Goal: Task Accomplishment & Management: Use online tool/utility

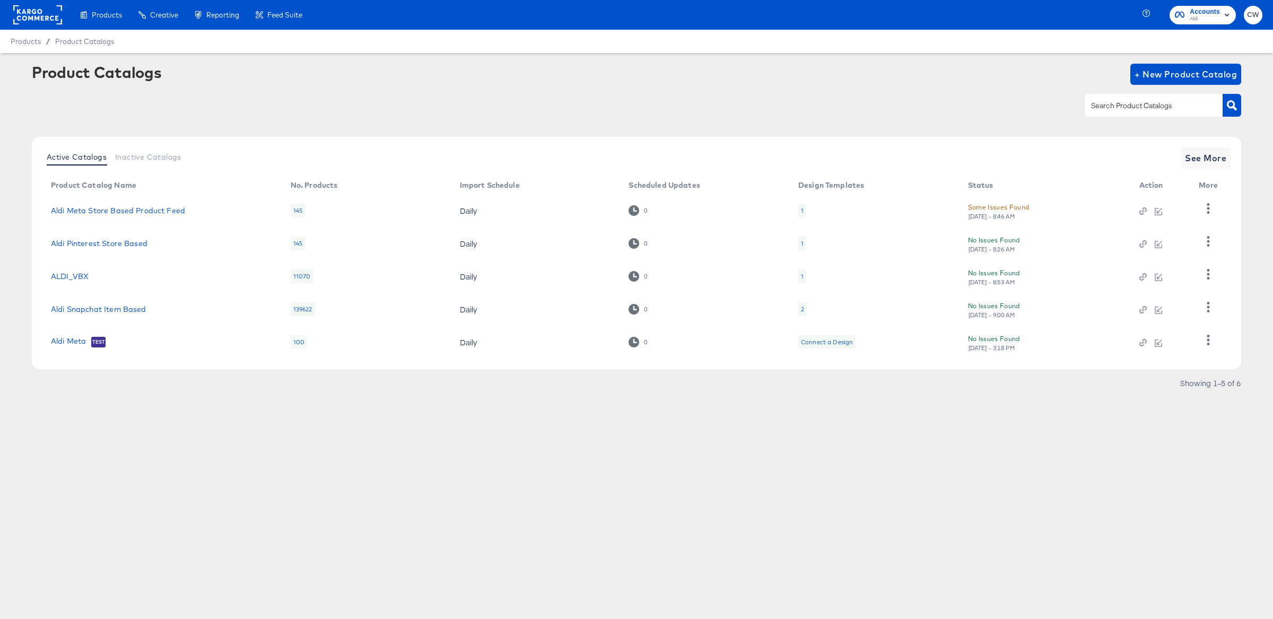
click at [581, 127] on div "Product Catalogs + New Product Catalog" at bounding box center [636, 96] width 1209 height 65
click at [154, 212] on link "Aldi Meta Store Based Product Feed" at bounding box center [118, 210] width 134 height 8
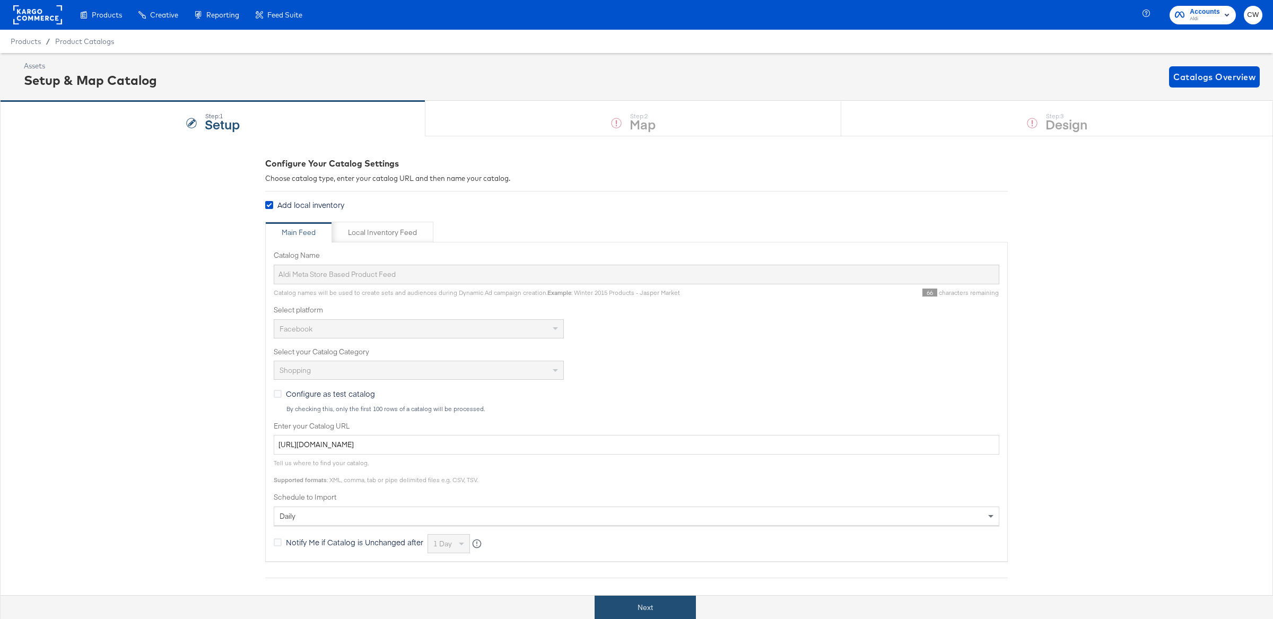
click at [634, 604] on button "Next" at bounding box center [645, 608] width 101 height 24
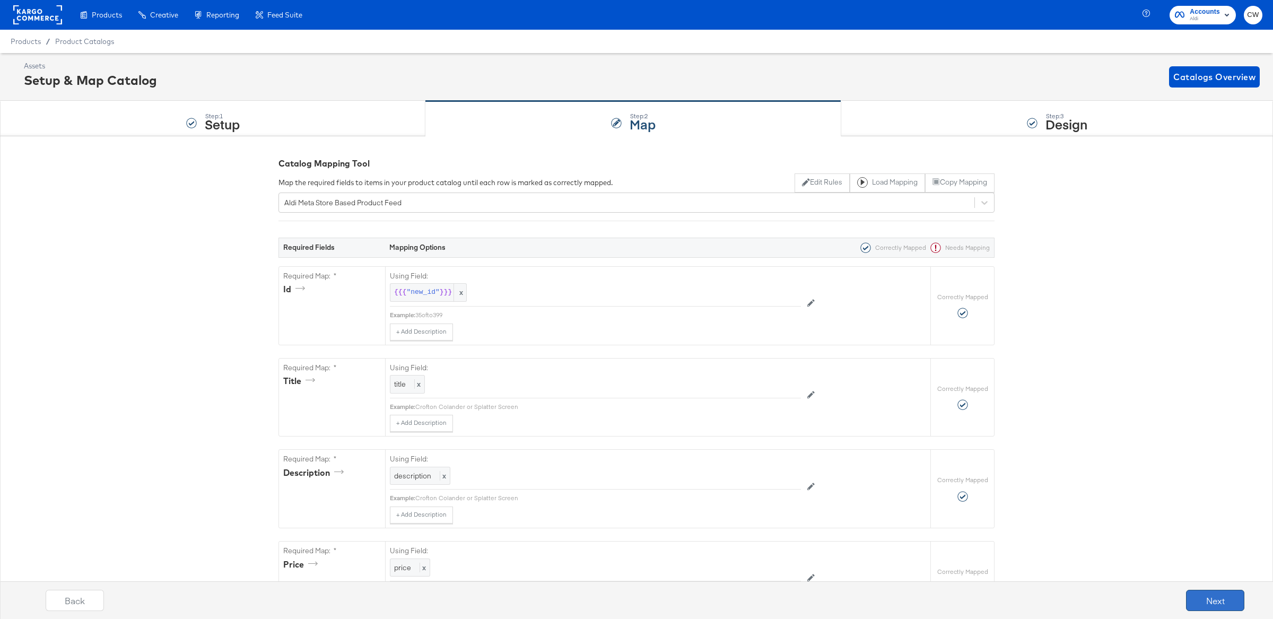
click at [1199, 601] on button "Next" at bounding box center [1215, 600] width 58 height 21
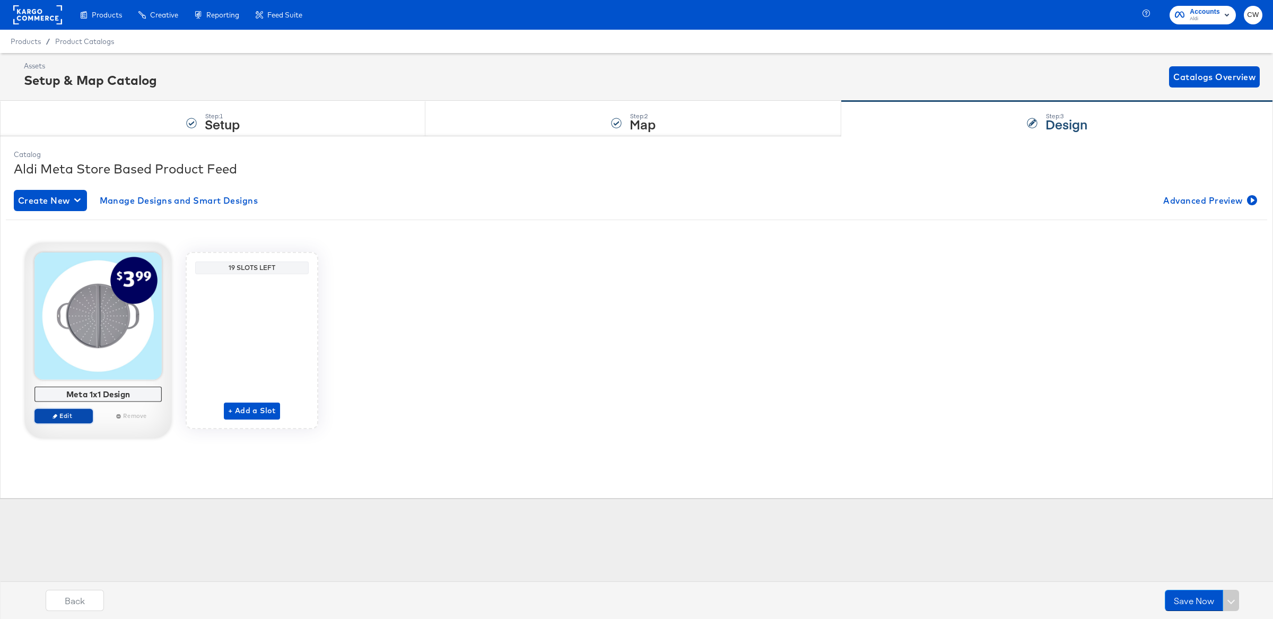
click at [74, 417] on span "Edit" at bounding box center [63, 416] width 49 height 8
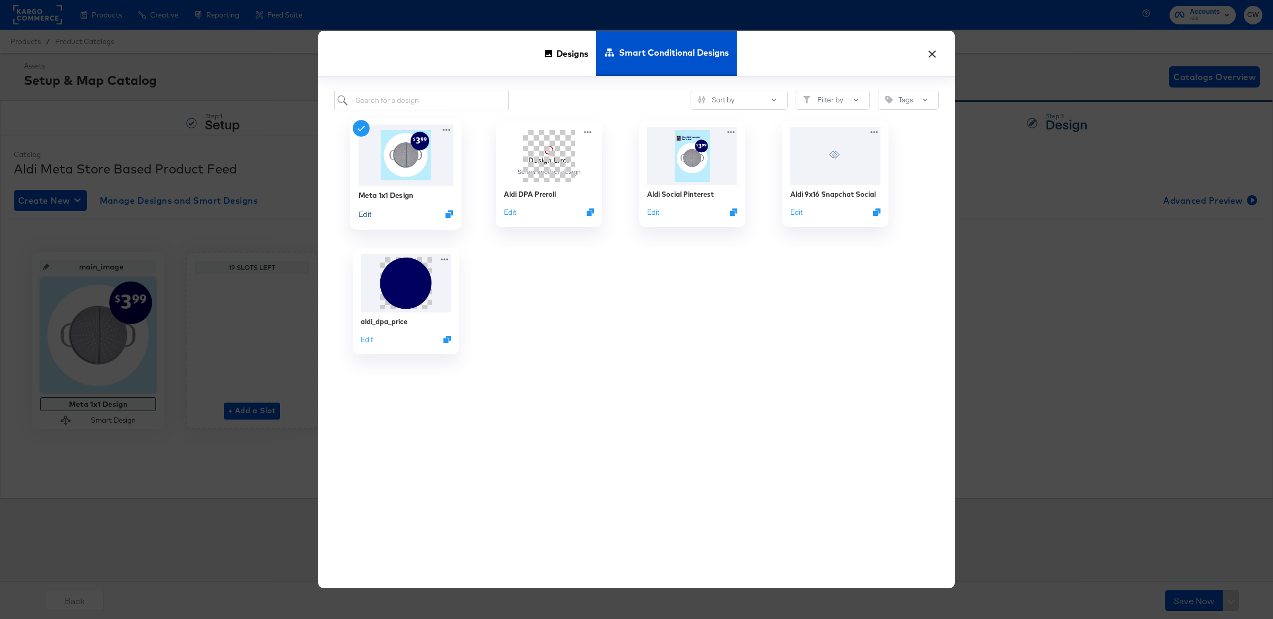
click at [365, 219] on button "Edit" at bounding box center [365, 214] width 13 height 10
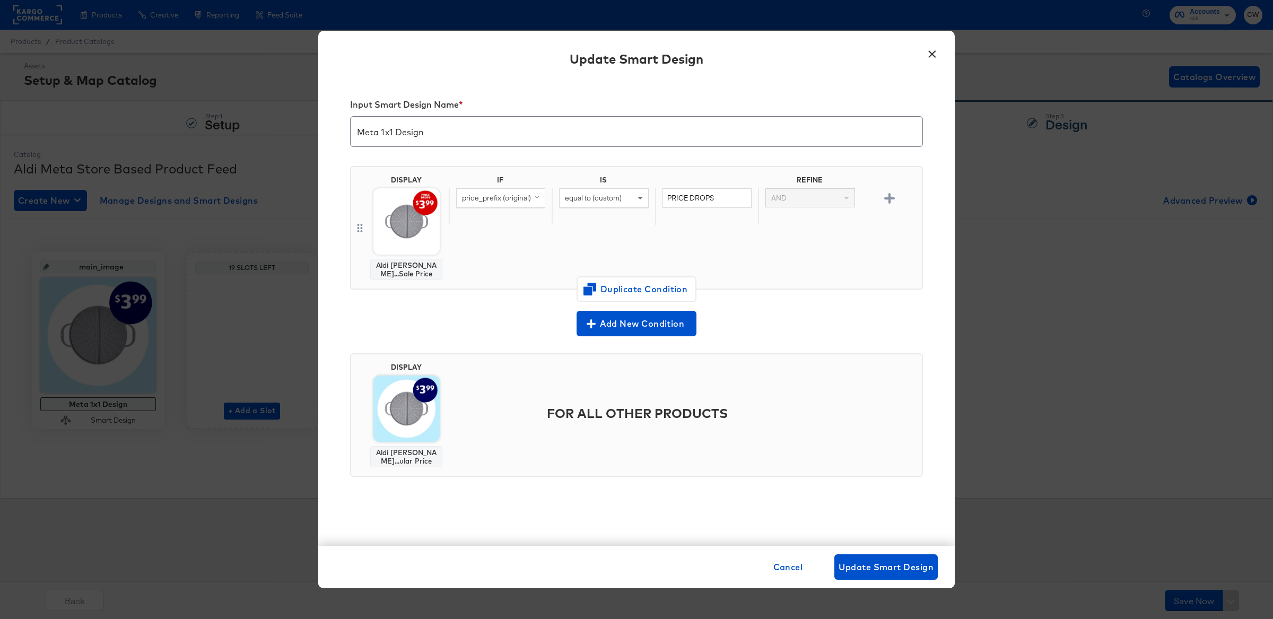
click at [931, 53] on button "×" at bounding box center [931, 50] width 19 height 19
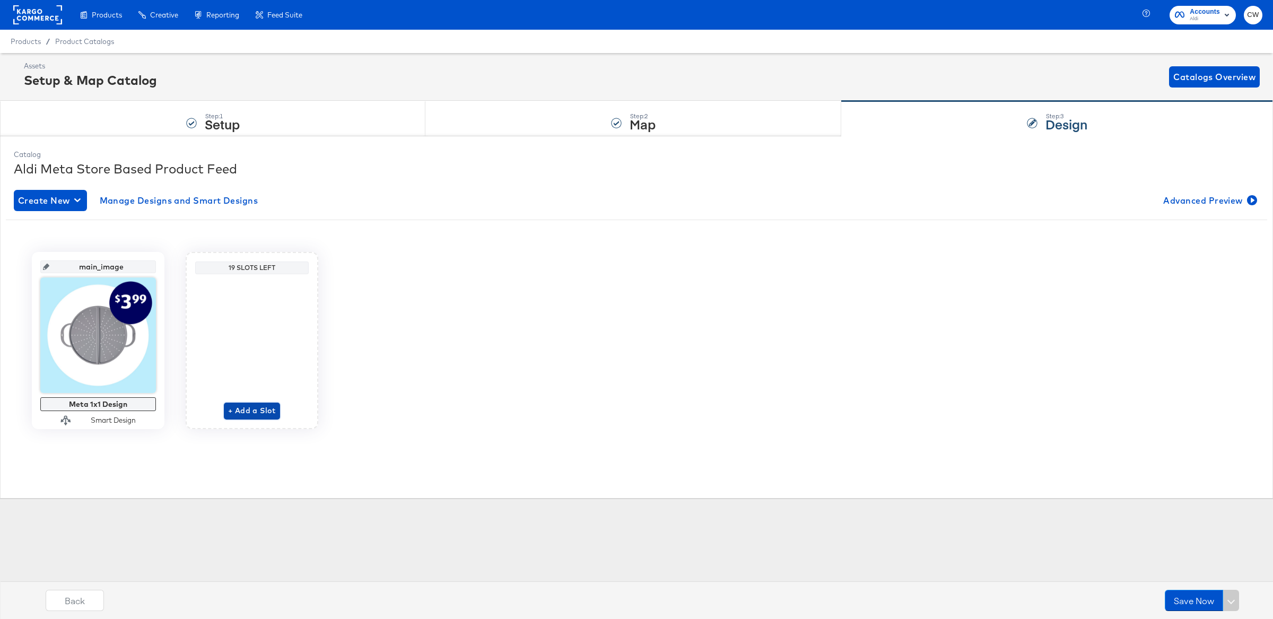
click at [247, 407] on span "+ Add a Slot" at bounding box center [252, 410] width 48 height 13
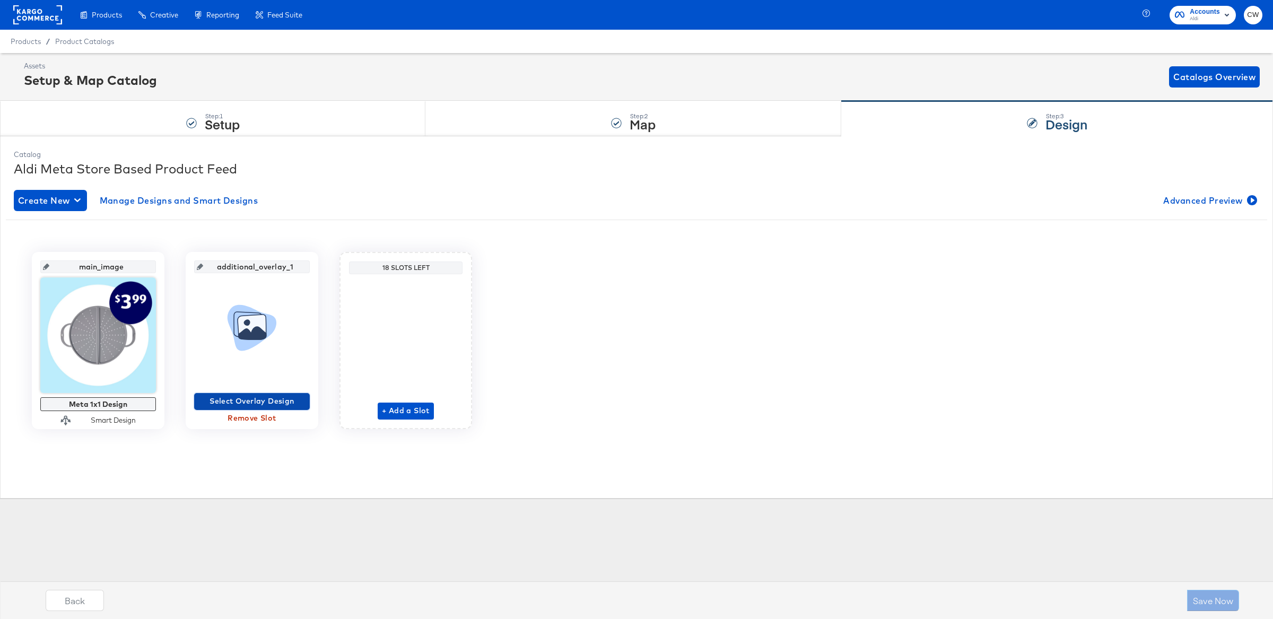
click at [269, 399] on span "Select Overlay Design" at bounding box center [251, 401] width 107 height 13
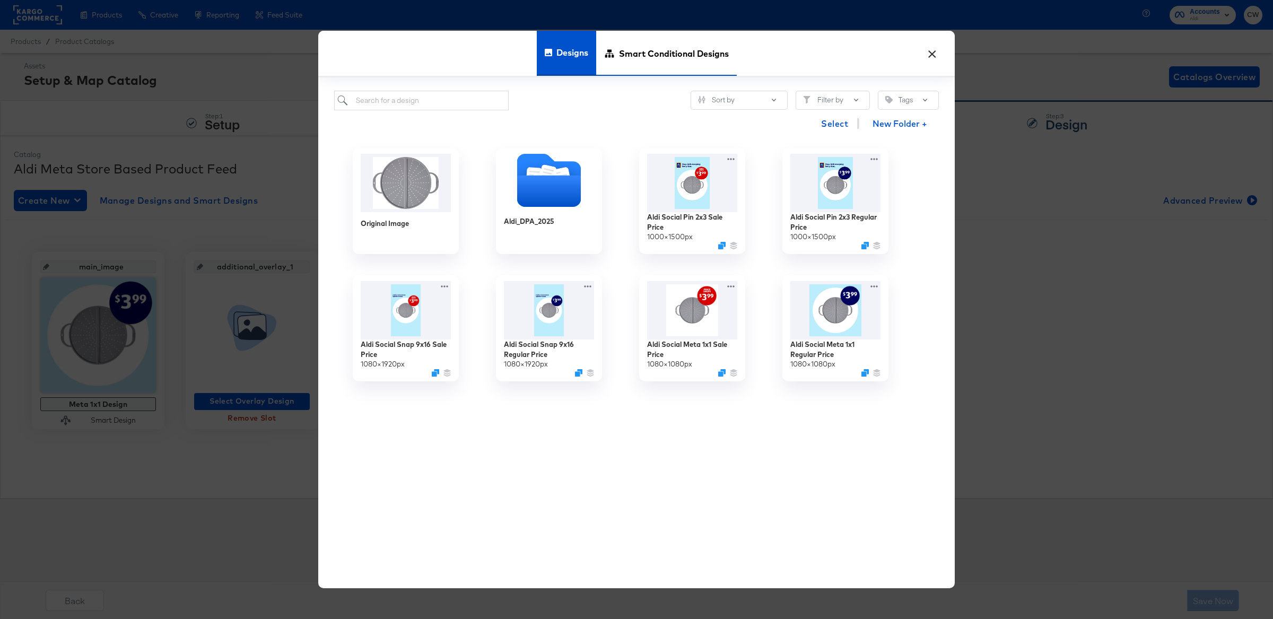
click at [644, 60] on span "Smart Conditional Designs" at bounding box center [674, 53] width 110 height 47
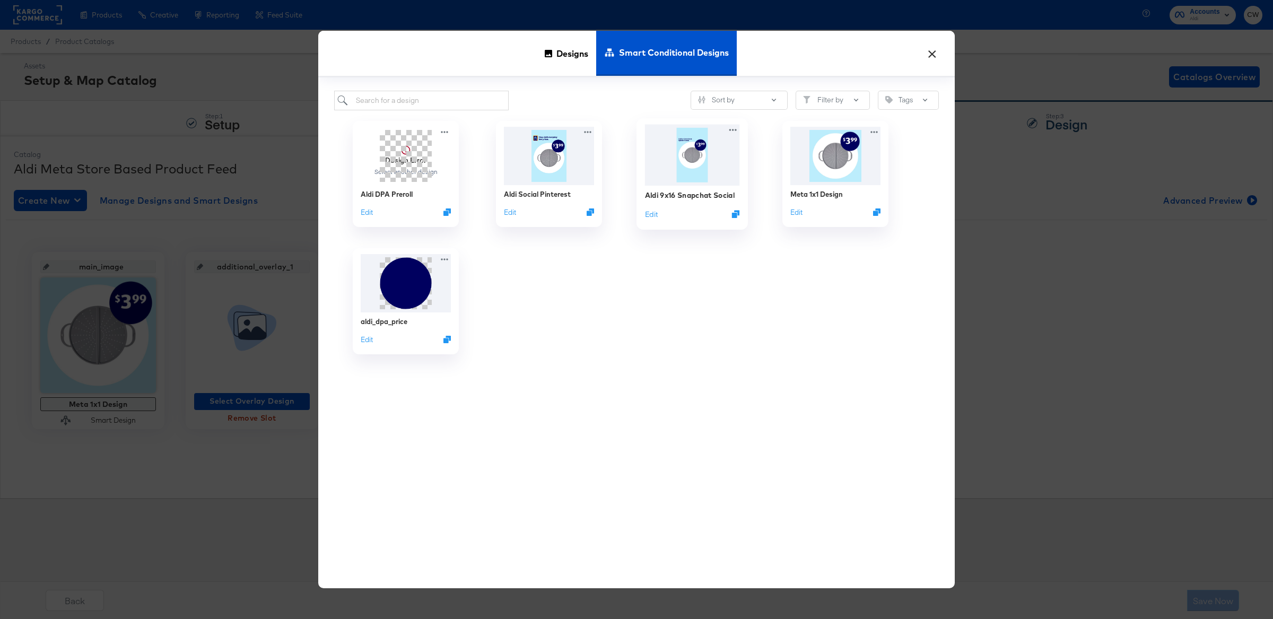
click at [659, 188] on div "Aldi 9x16 Snapchat Social Edit" at bounding box center [692, 205] width 95 height 38
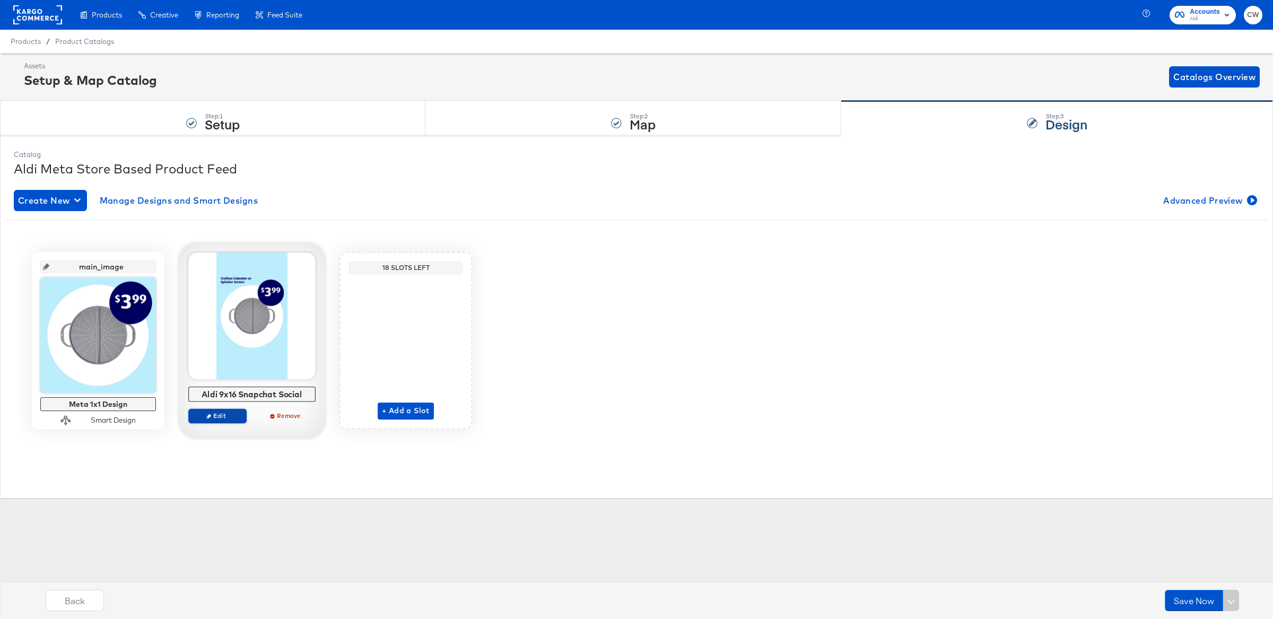
click at [224, 416] on span "Edit" at bounding box center [217, 416] width 49 height 8
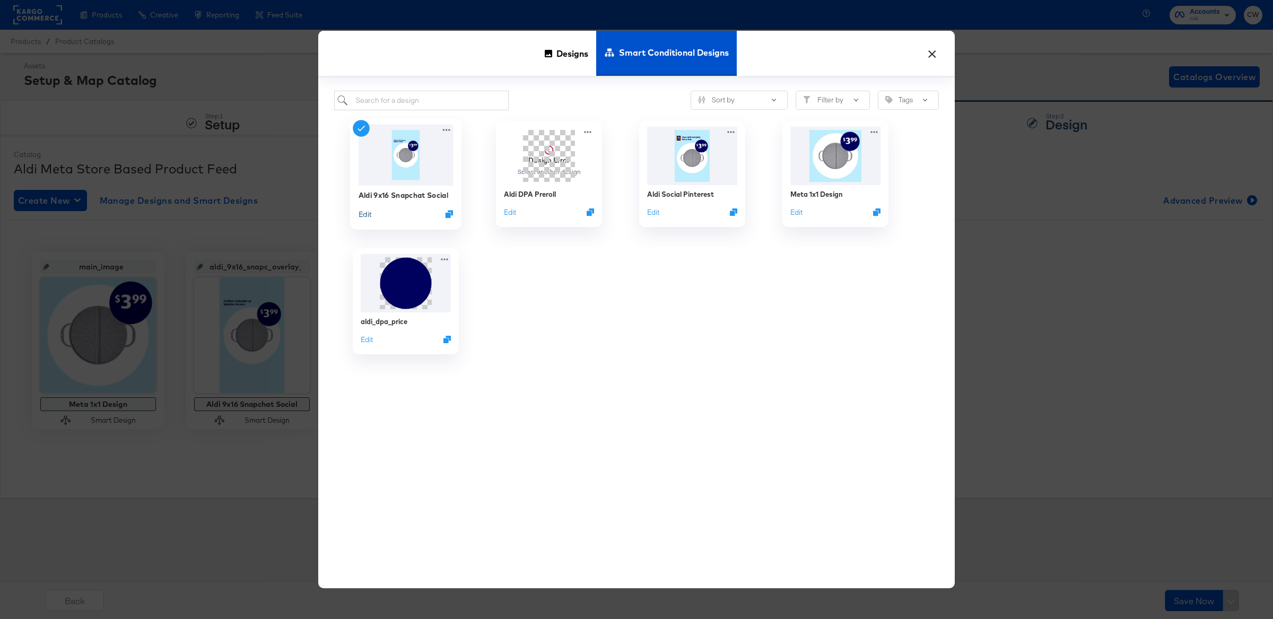
click at [364, 215] on button "Edit" at bounding box center [365, 214] width 13 height 10
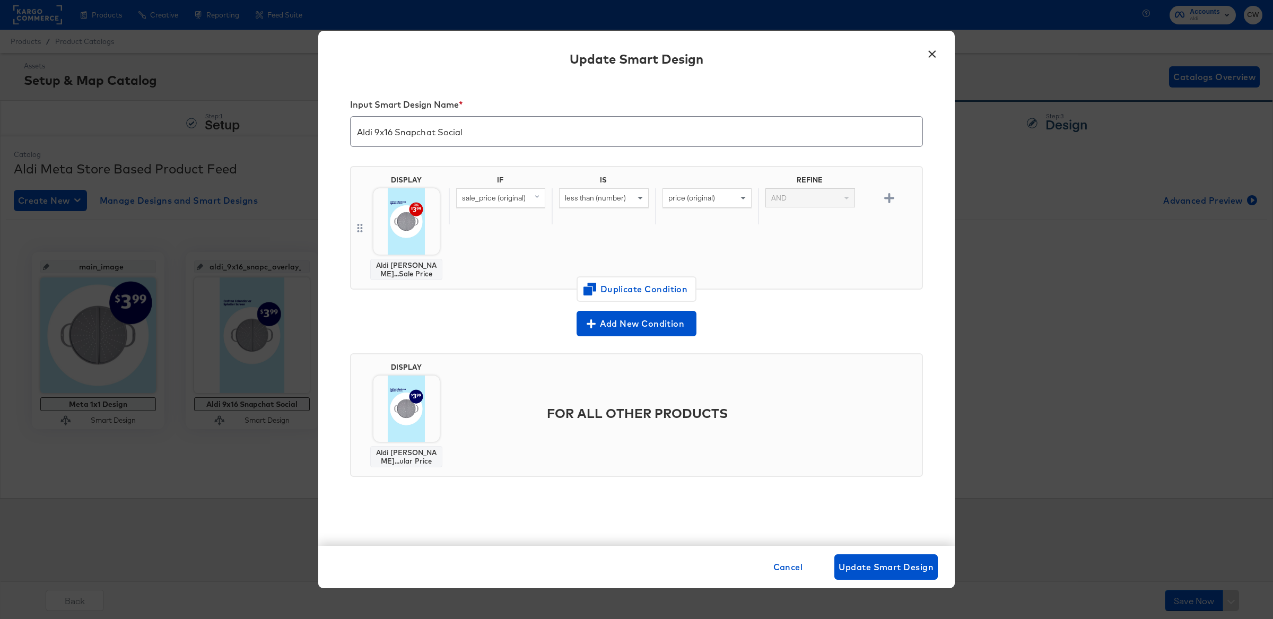
click at [529, 200] on div "sale_price (original)" at bounding box center [501, 198] width 88 height 18
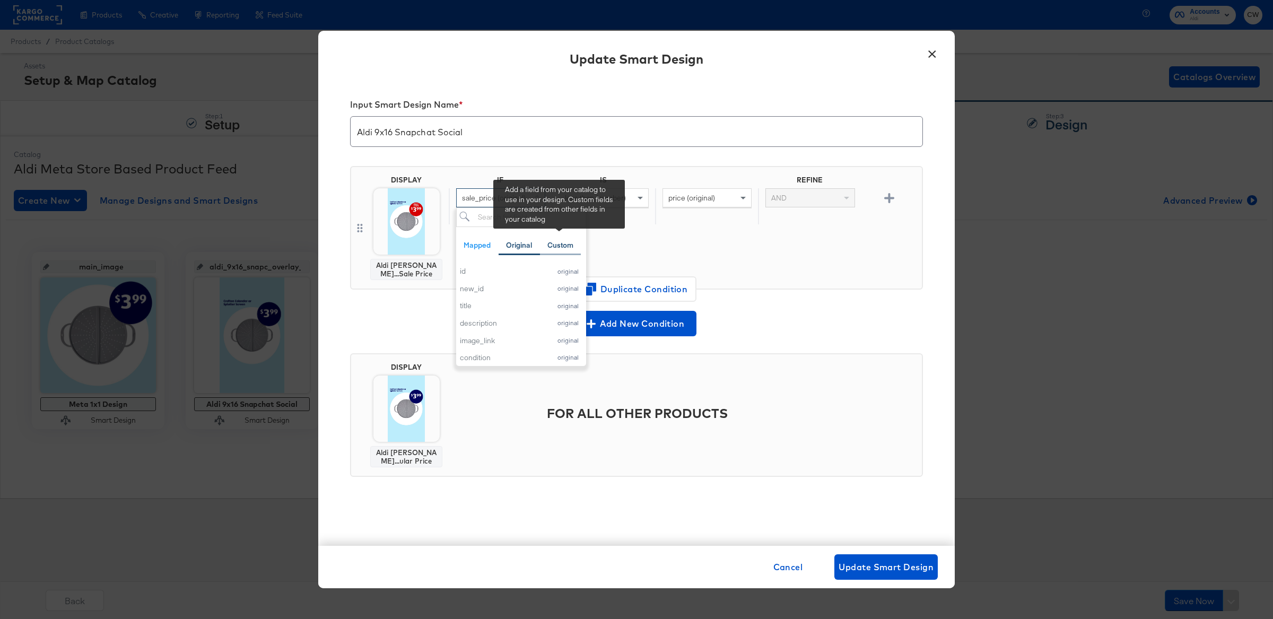
click at [562, 240] on div "Custom" at bounding box center [560, 245] width 26 height 10
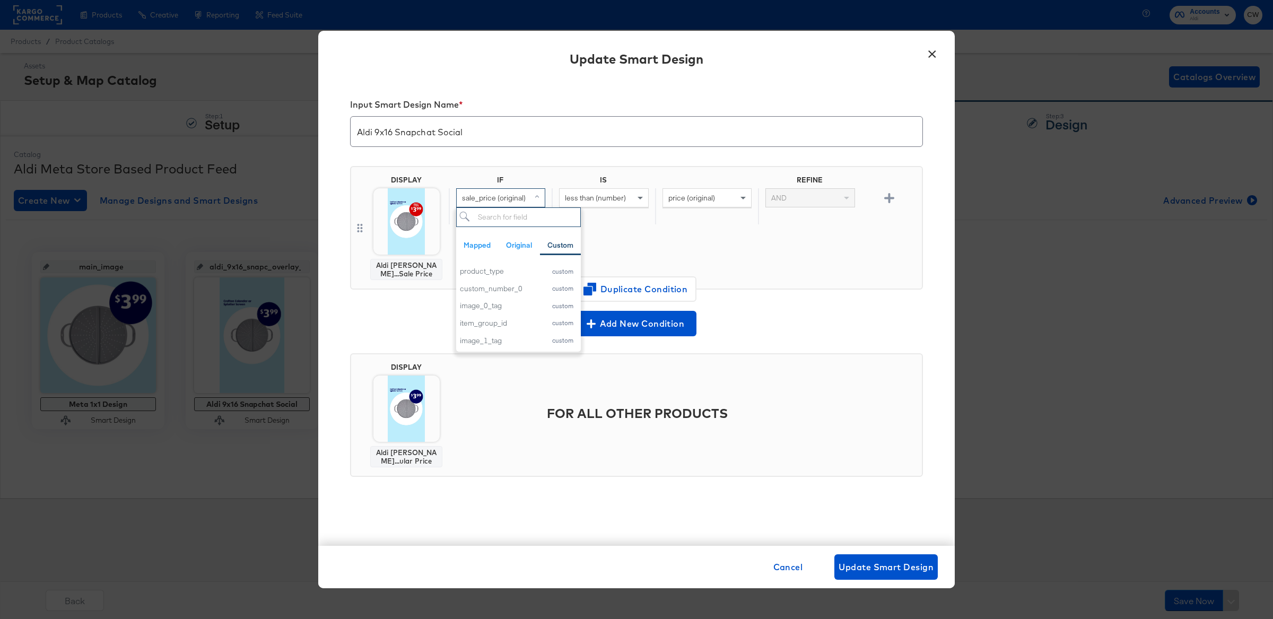
click at [514, 217] on input "search" at bounding box center [518, 217] width 125 height 20
type input "p"
click at [476, 246] on div "Mapped" at bounding box center [477, 245] width 27 height 10
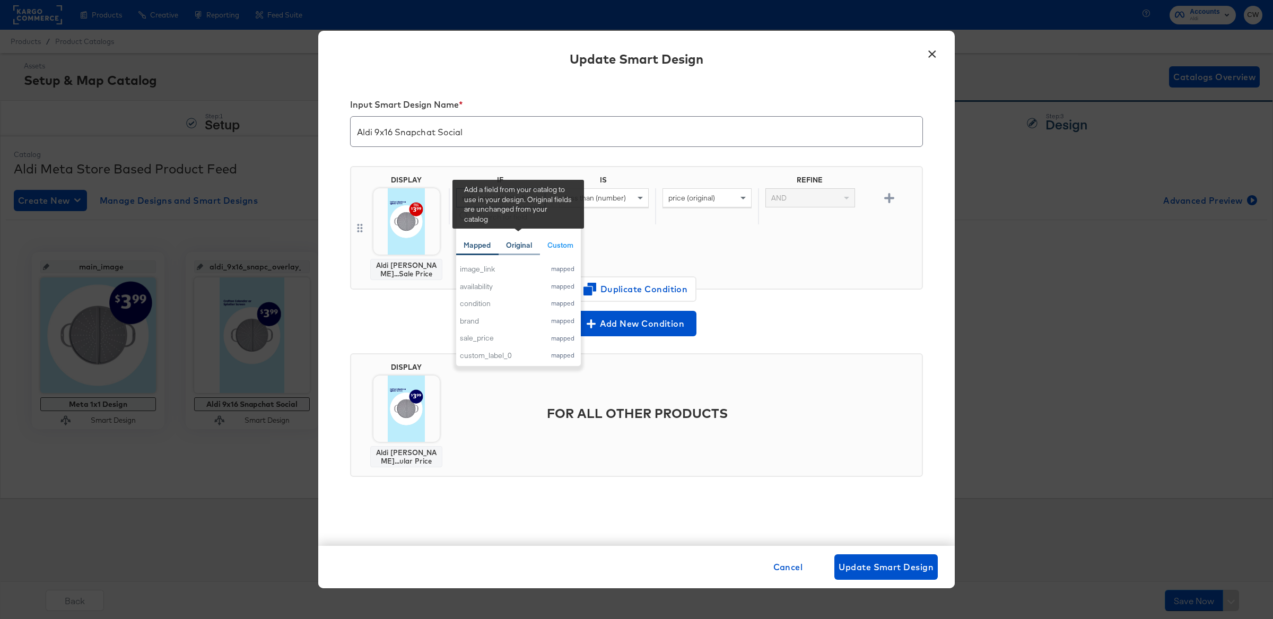
click at [529, 241] on div "Original" at bounding box center [519, 245] width 26 height 10
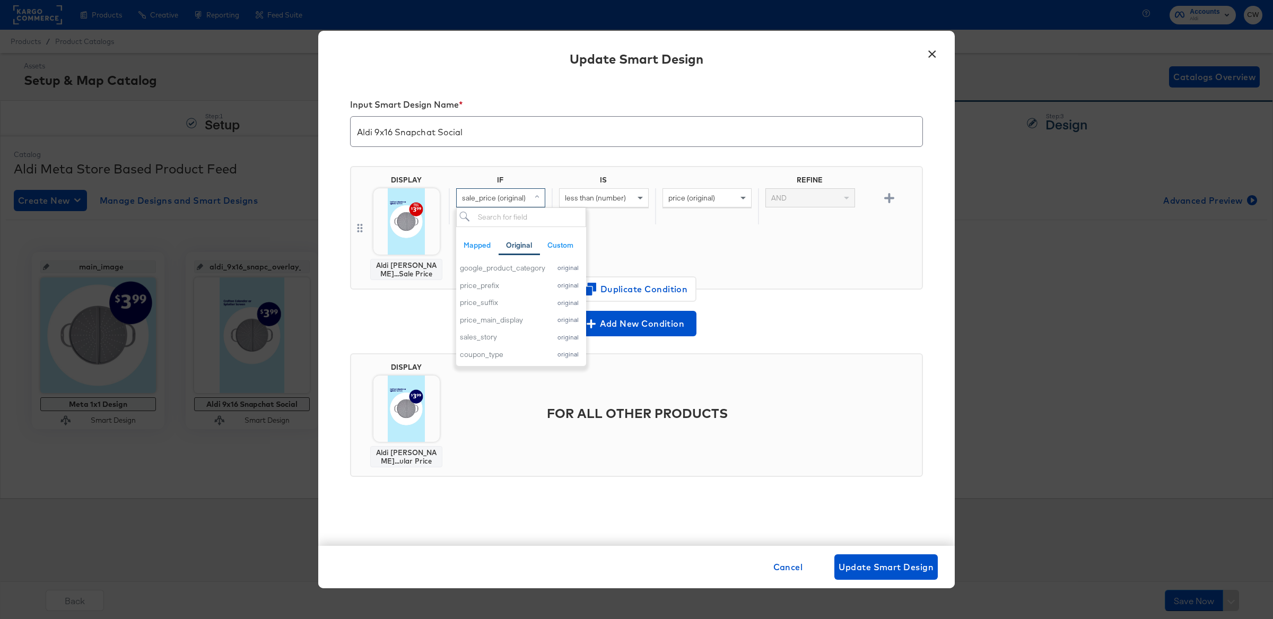
scroll to position [195, 0]
click at [514, 271] on div "price_prefix" at bounding box center [502, 269] width 85 height 10
click at [632, 200] on div "less than (number)" at bounding box center [604, 198] width 88 height 18
click at [724, 201] on input "text" at bounding box center [706, 198] width 89 height 20
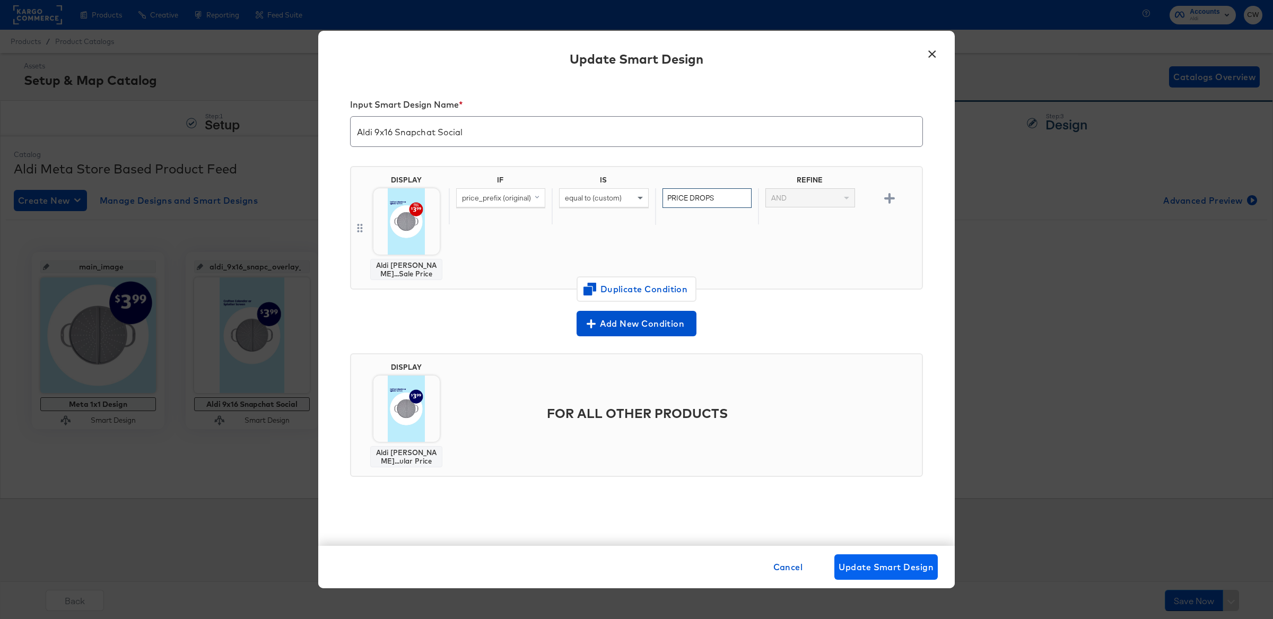
type input "PRICE DROPS"
click at [875, 577] on button "Update Smart Design" at bounding box center [885, 566] width 103 height 25
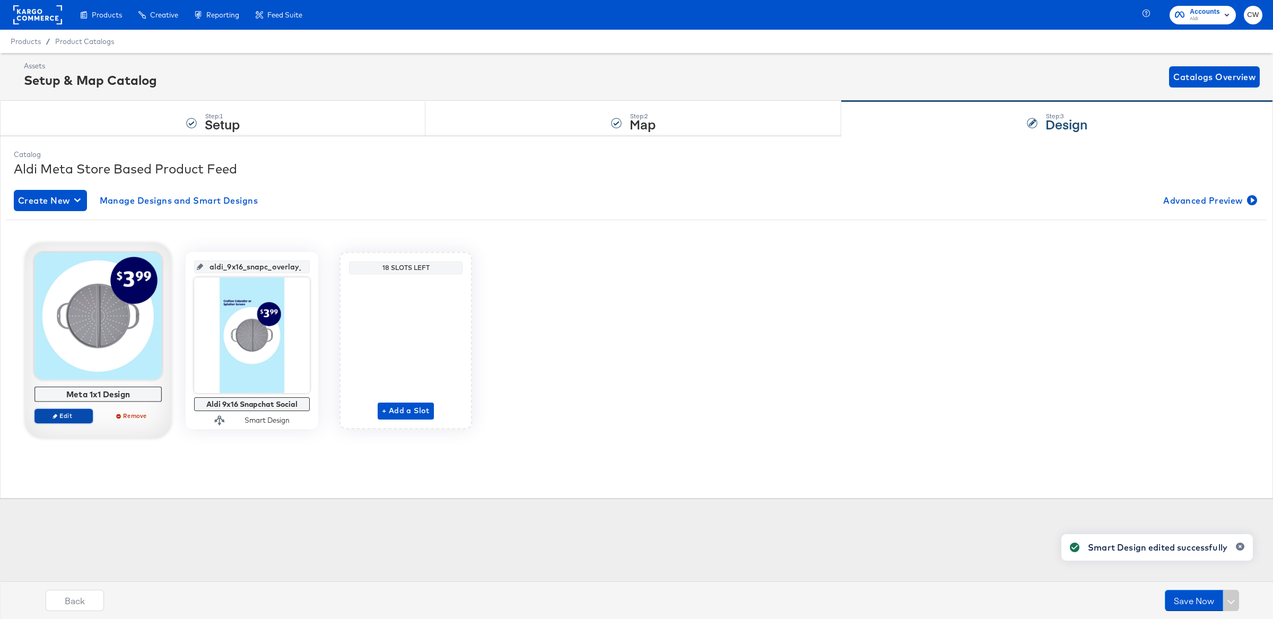
click at [69, 418] on span "Edit" at bounding box center [63, 416] width 49 height 8
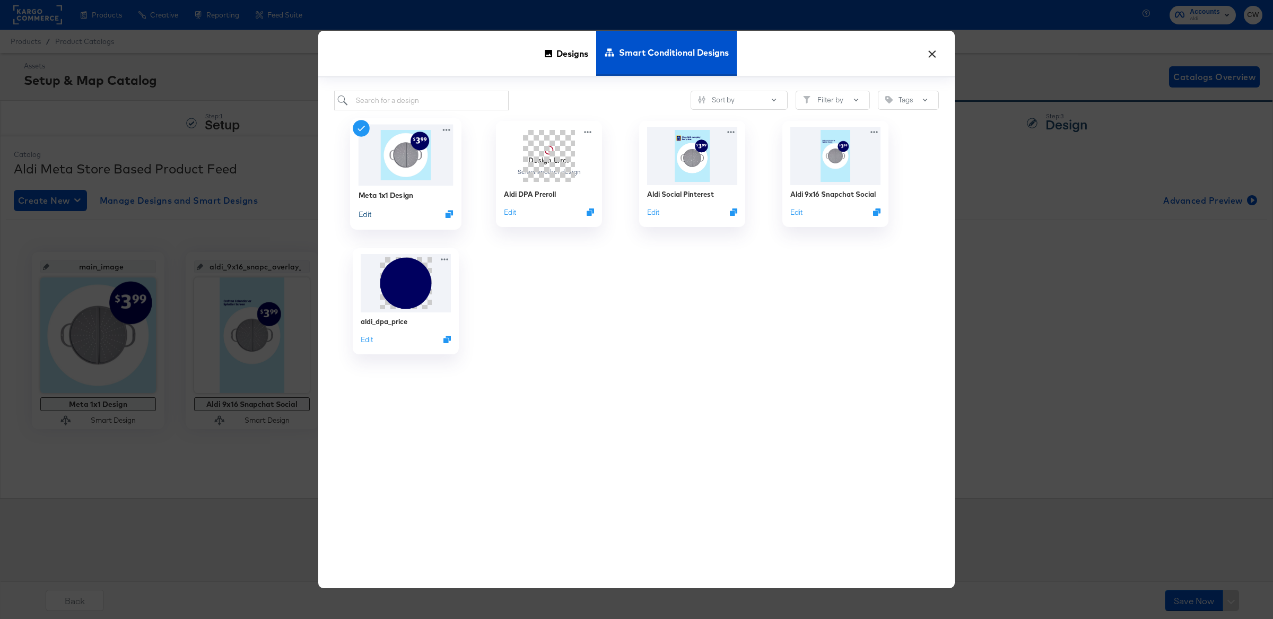
click at [362, 213] on button "Edit" at bounding box center [365, 214] width 13 height 10
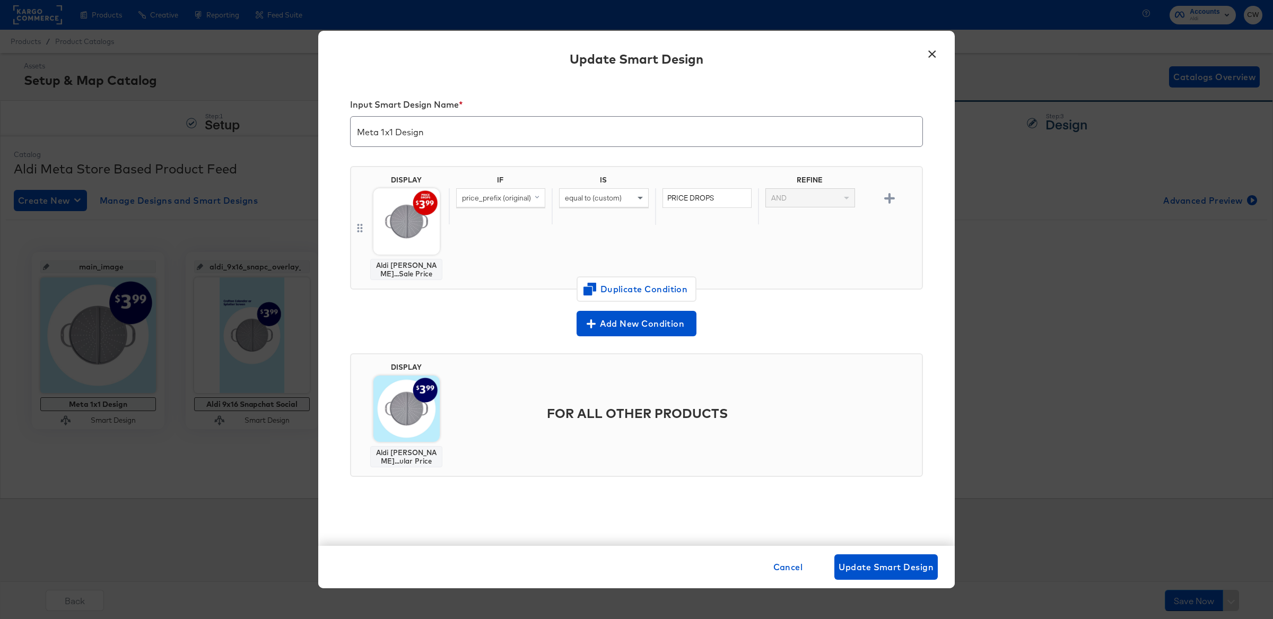
click at [934, 49] on button "×" at bounding box center [931, 50] width 19 height 19
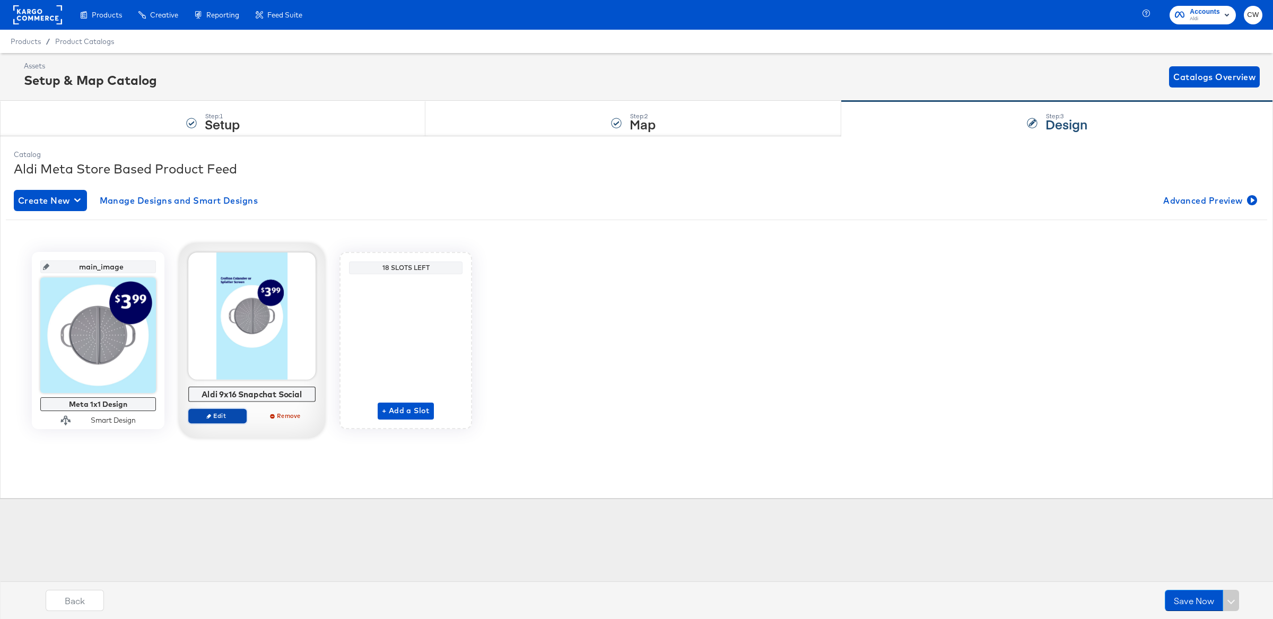
click at [231, 416] on span "Edit" at bounding box center [217, 416] width 49 height 8
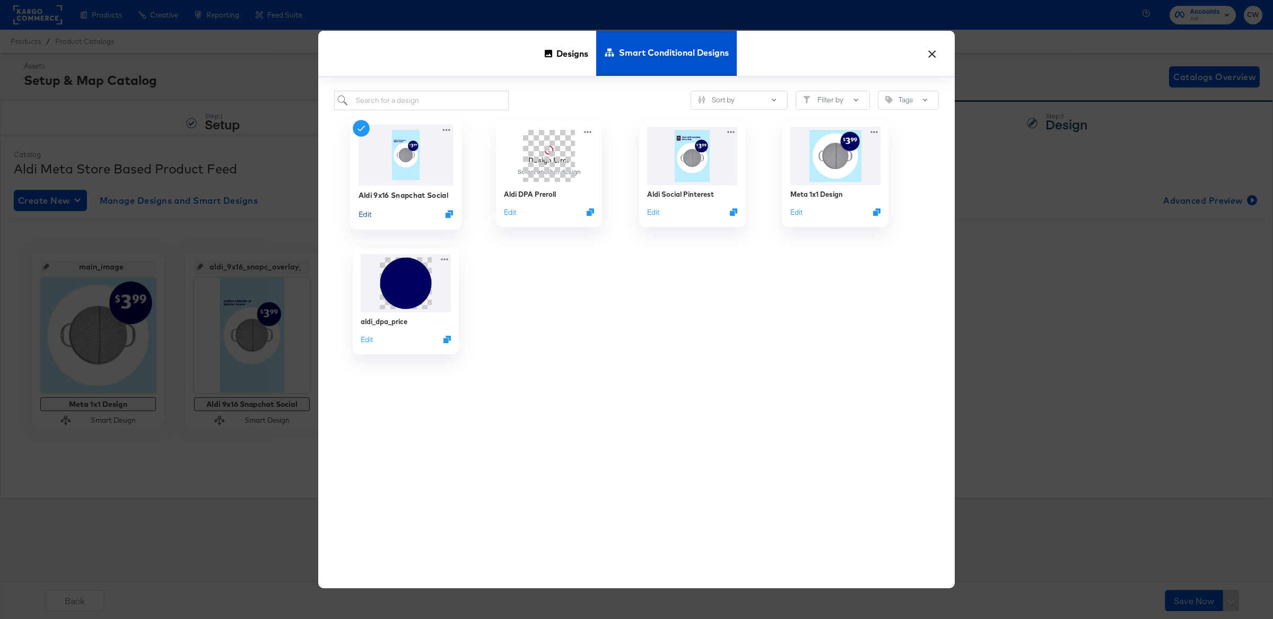
click at [366, 212] on button "Edit" at bounding box center [365, 214] width 13 height 10
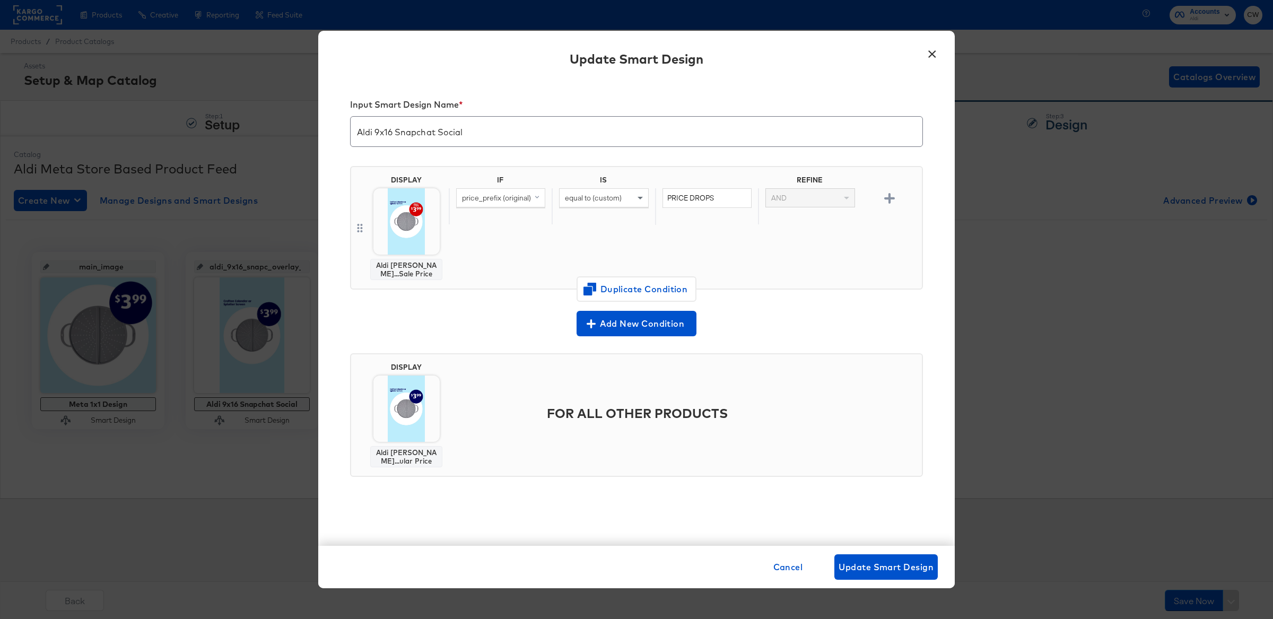
click at [930, 57] on button "×" at bounding box center [931, 50] width 19 height 19
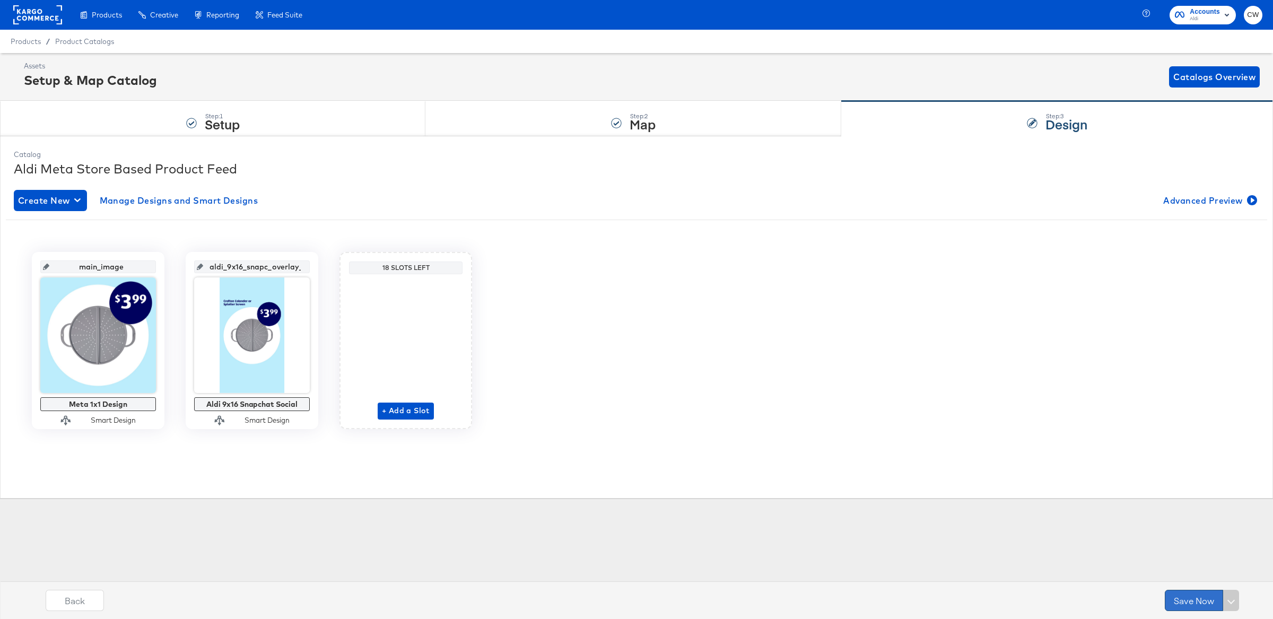
click at [1187, 598] on button "Save Now" at bounding box center [1194, 600] width 58 height 21
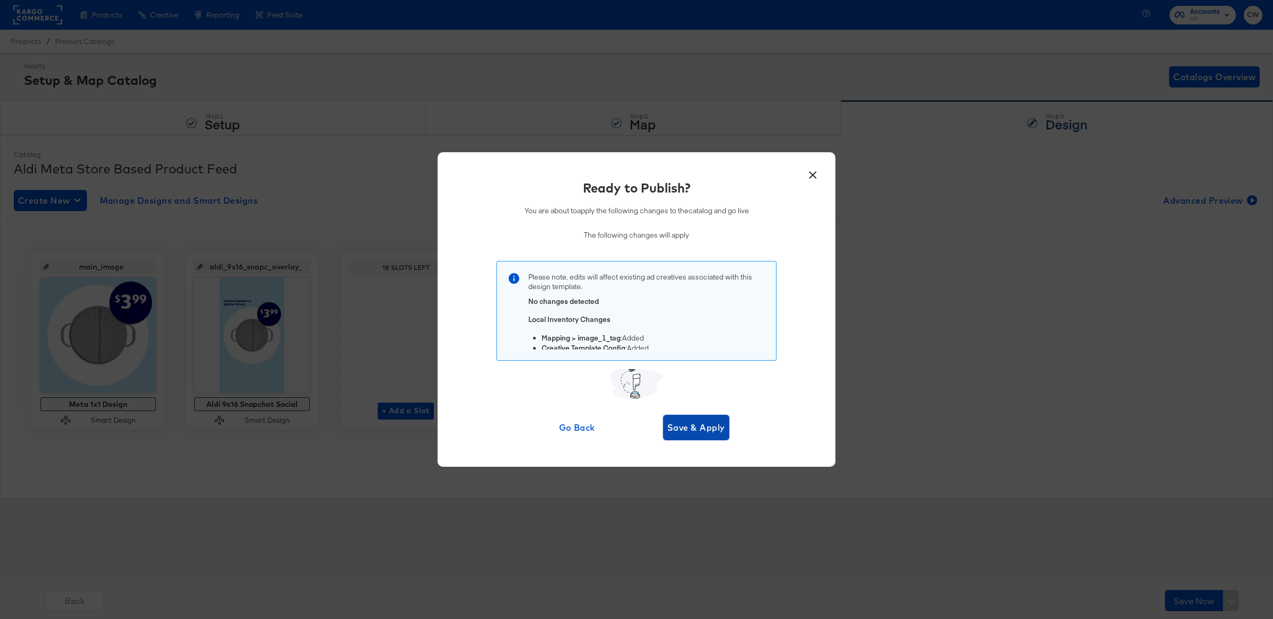
click at [707, 430] on span "Save & Apply" at bounding box center [696, 427] width 58 height 15
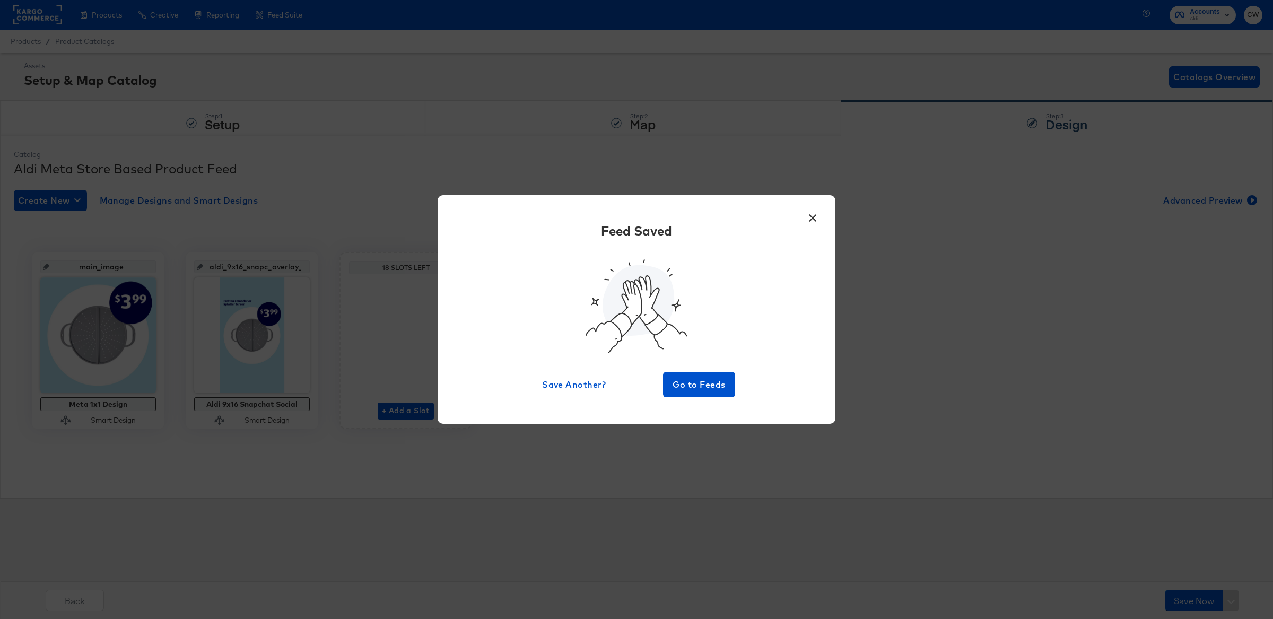
click at [817, 224] on button "×" at bounding box center [812, 215] width 19 height 19
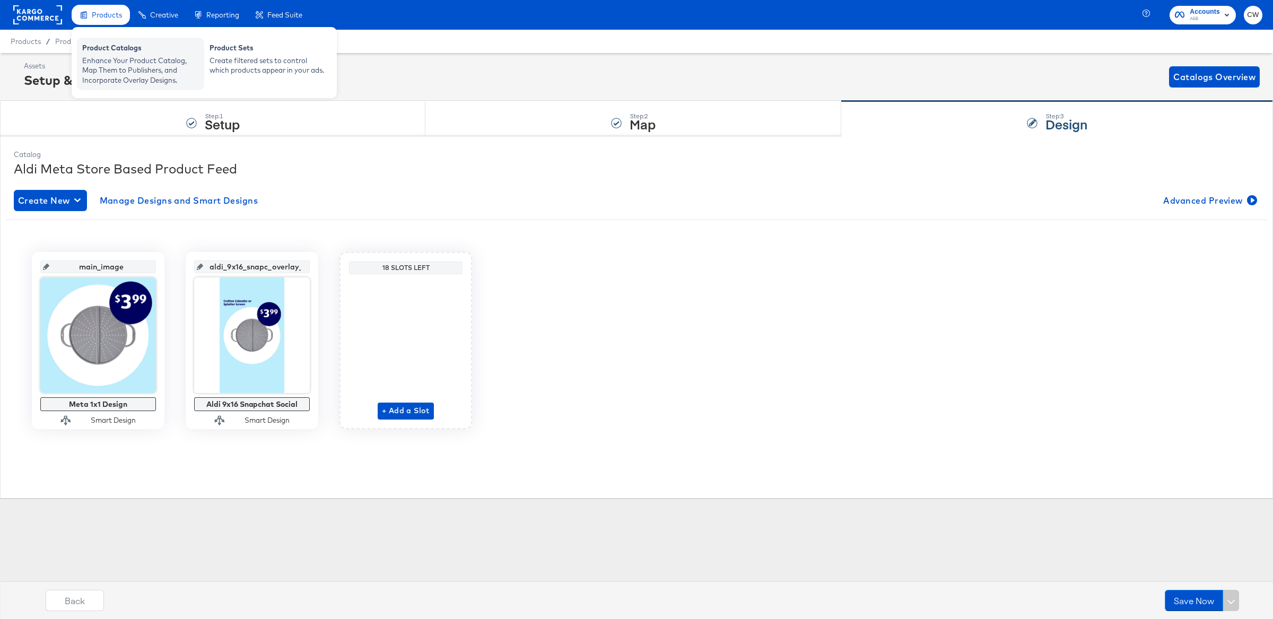
click at [138, 49] on div "Product Catalogs" at bounding box center [140, 49] width 117 height 13
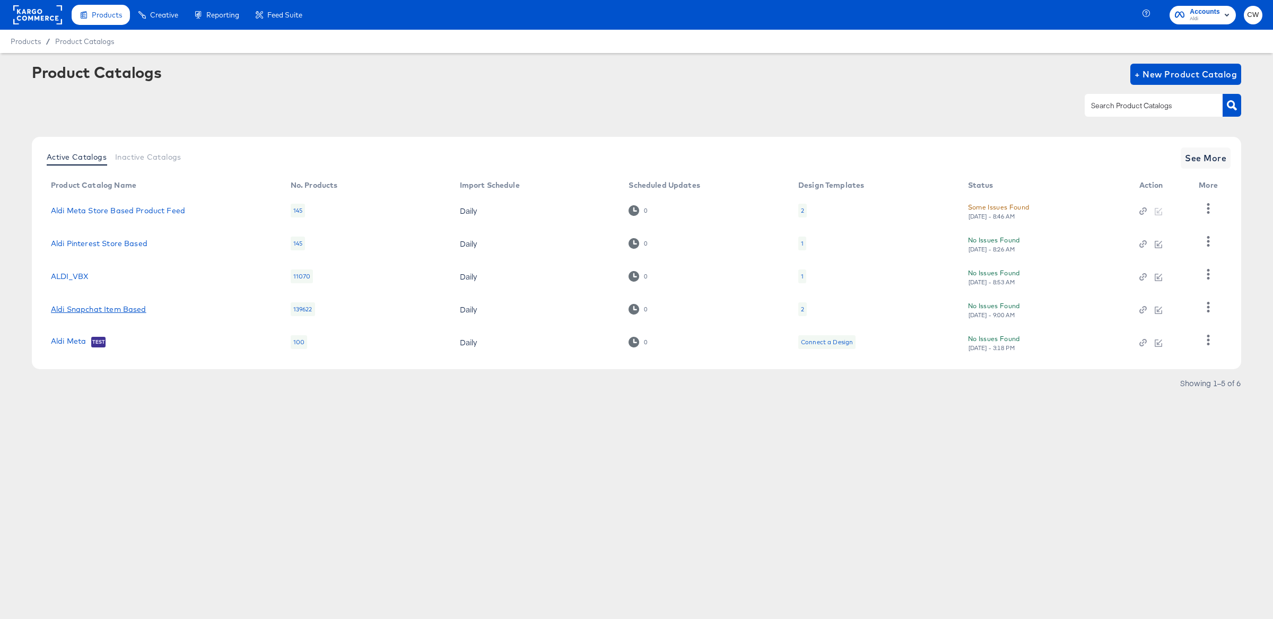
click at [121, 307] on link "Aldi Snapchat Item Based" at bounding box center [98, 309] width 95 height 8
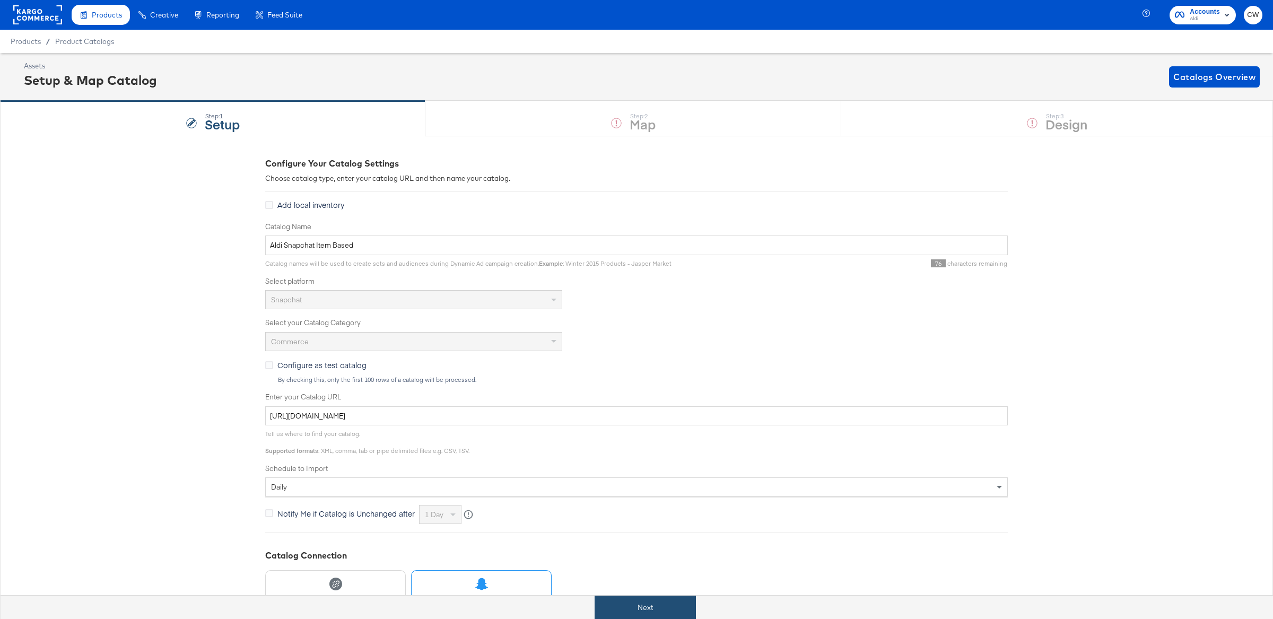
click at [647, 606] on button "Next" at bounding box center [645, 608] width 101 height 24
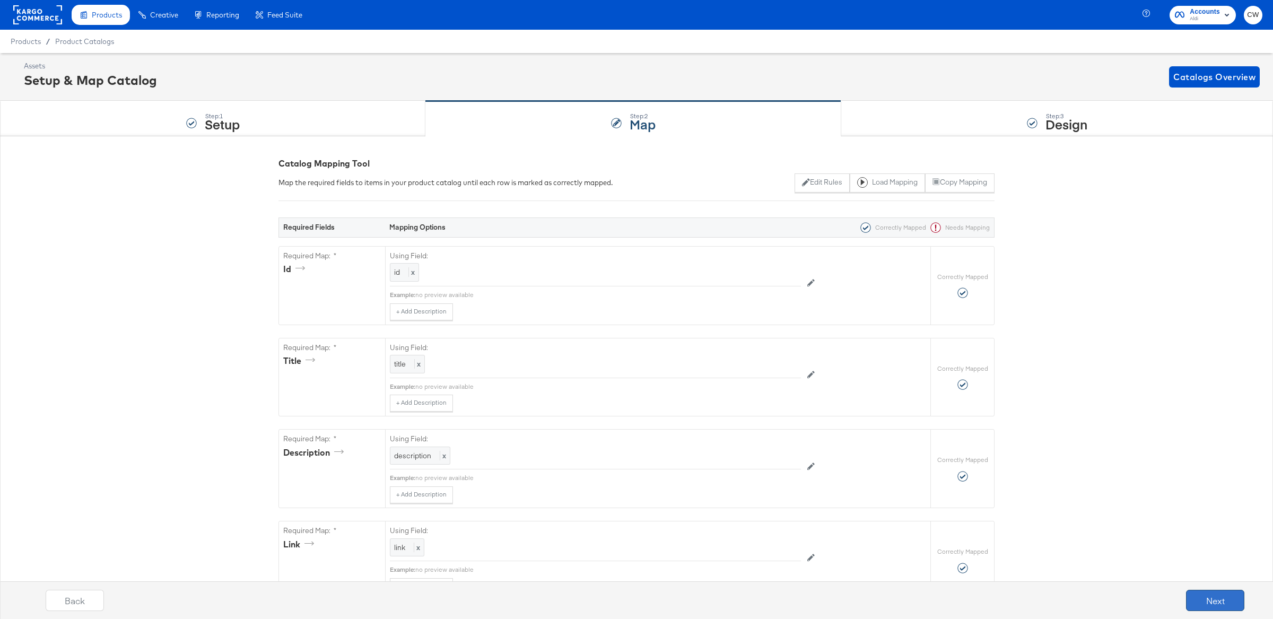
click at [1216, 595] on button "Next" at bounding box center [1215, 600] width 58 height 21
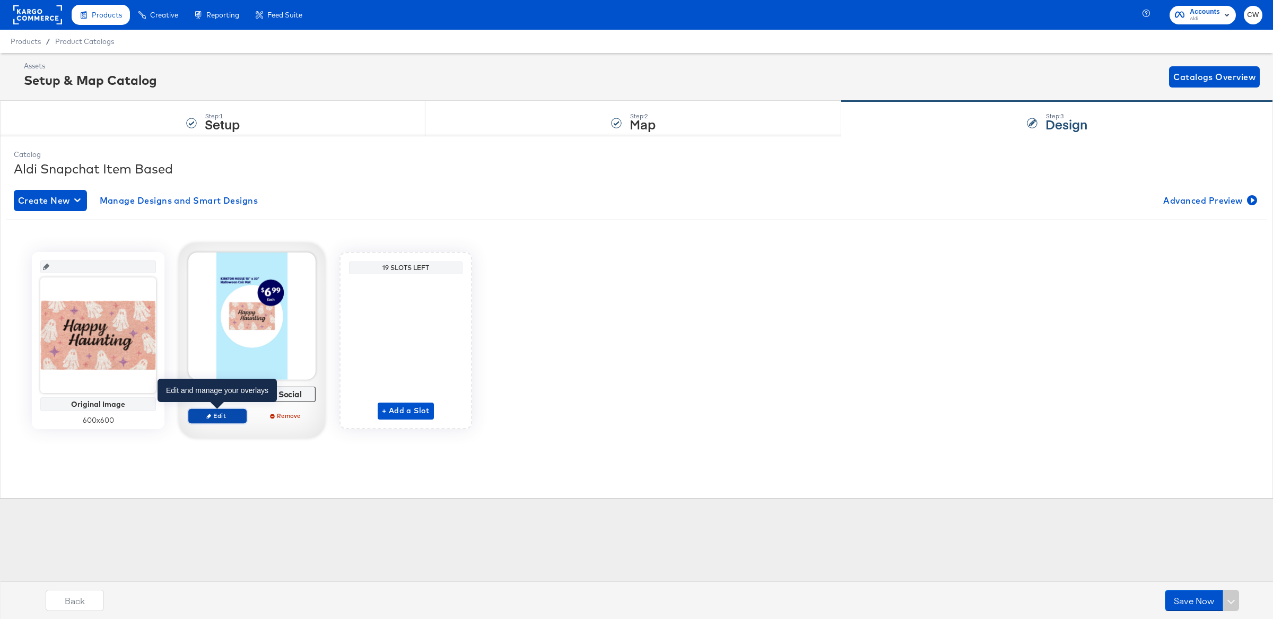
click at [215, 417] on span "Edit" at bounding box center [217, 416] width 49 height 8
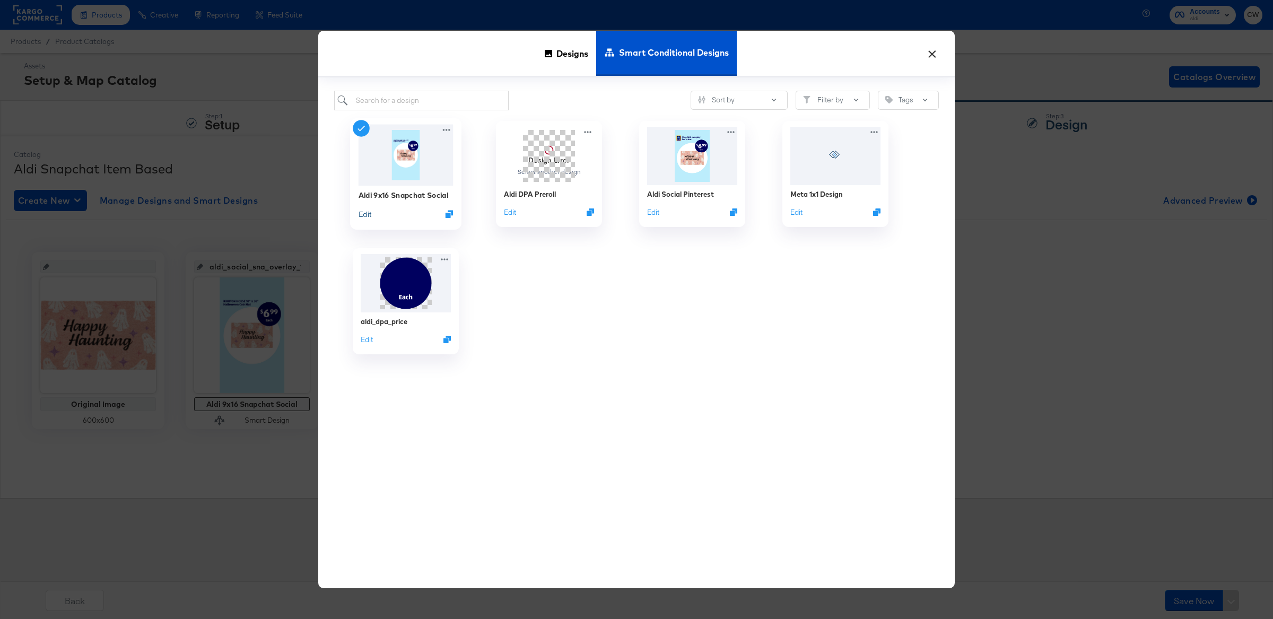
click at [367, 214] on button "Edit" at bounding box center [365, 214] width 13 height 10
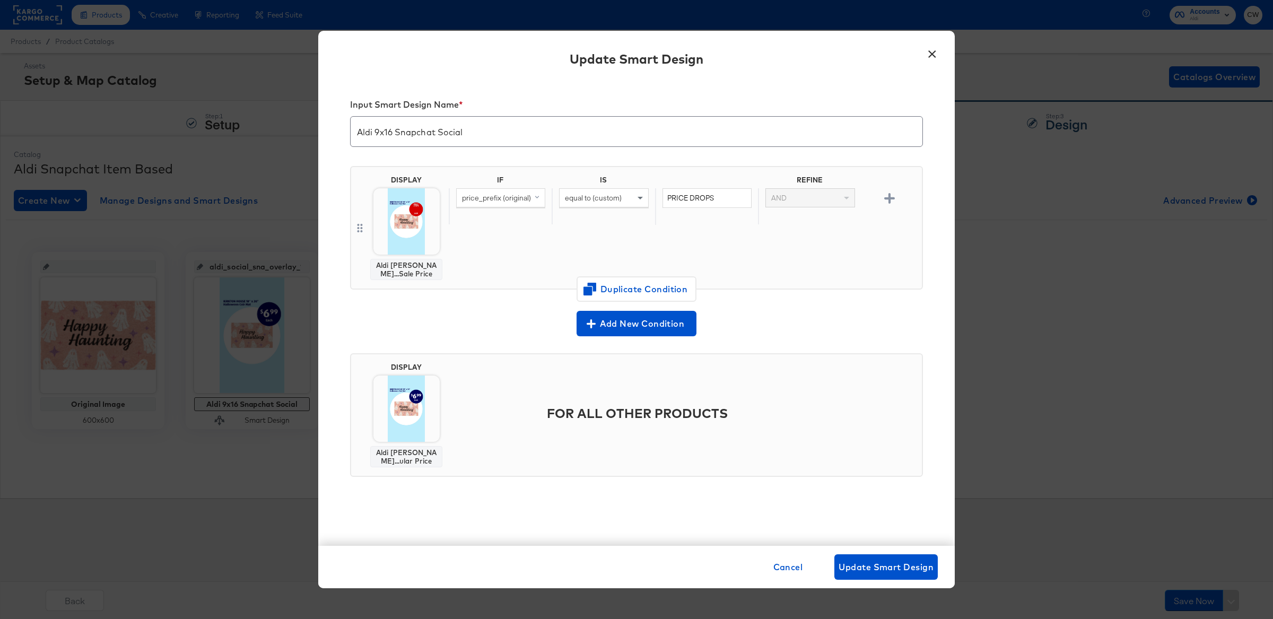
click at [934, 54] on button "×" at bounding box center [931, 50] width 19 height 19
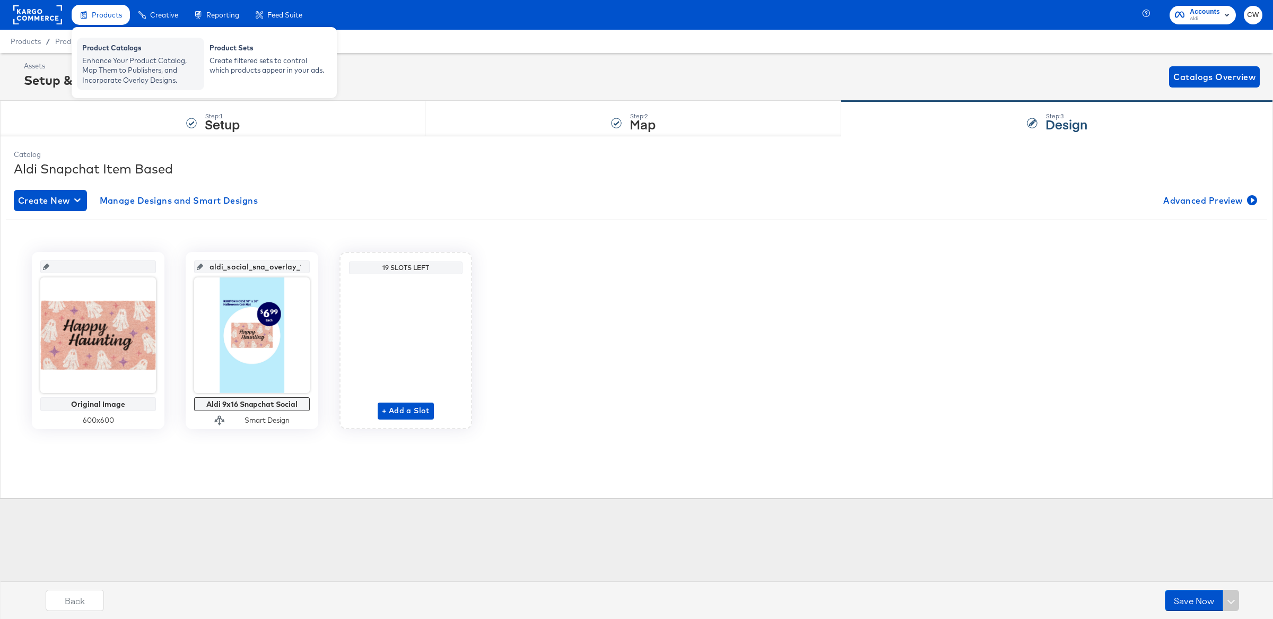
click at [147, 66] on div "Enhance Your Product Catalog, Map Them to Publishers, and Incorporate Overlay D…" at bounding box center [140, 71] width 117 height 30
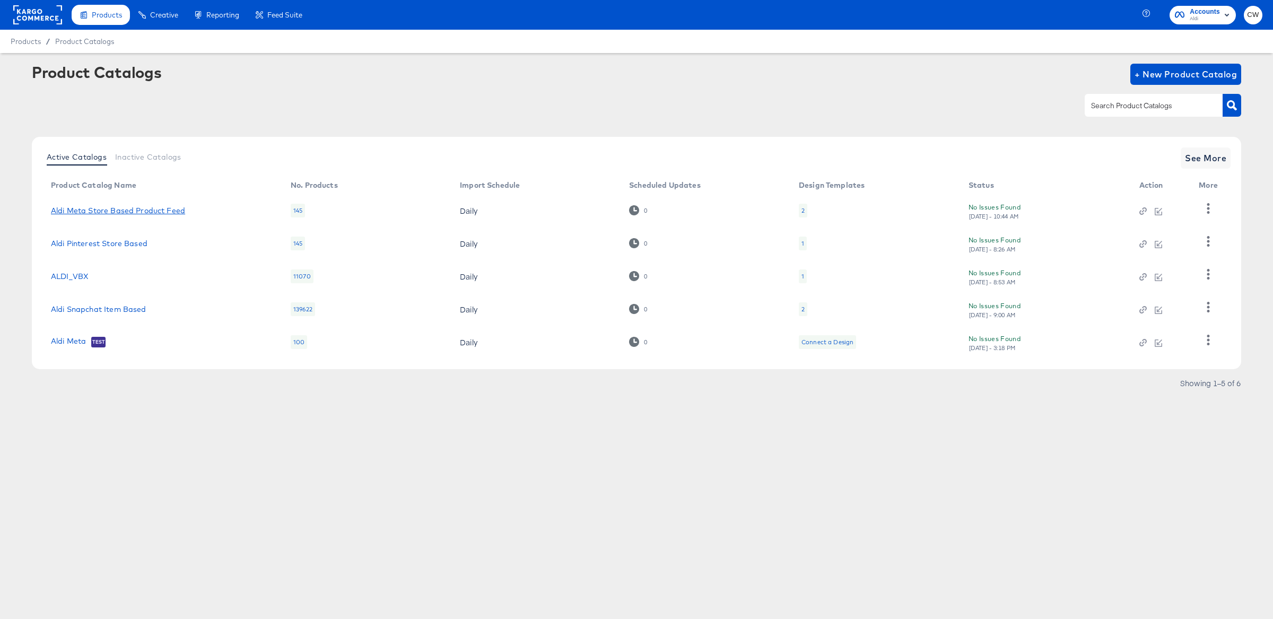
click at [157, 211] on link "Aldi Meta Store Based Product Feed" at bounding box center [118, 210] width 134 height 8
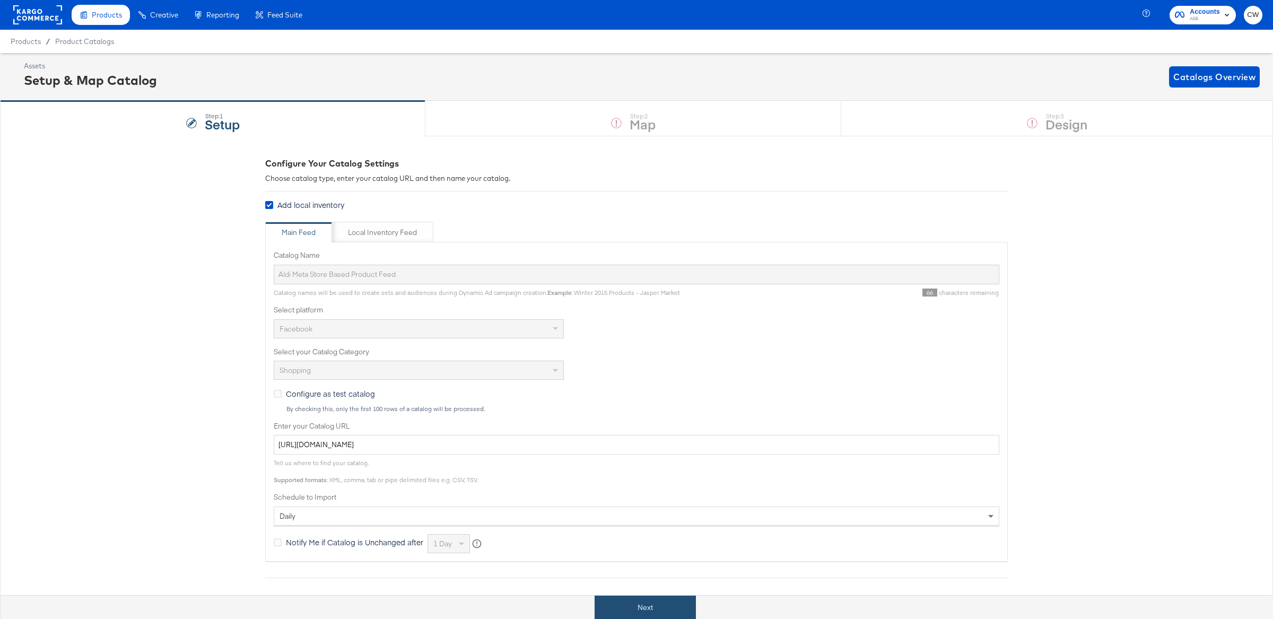
click at [649, 603] on button "Next" at bounding box center [645, 608] width 101 height 24
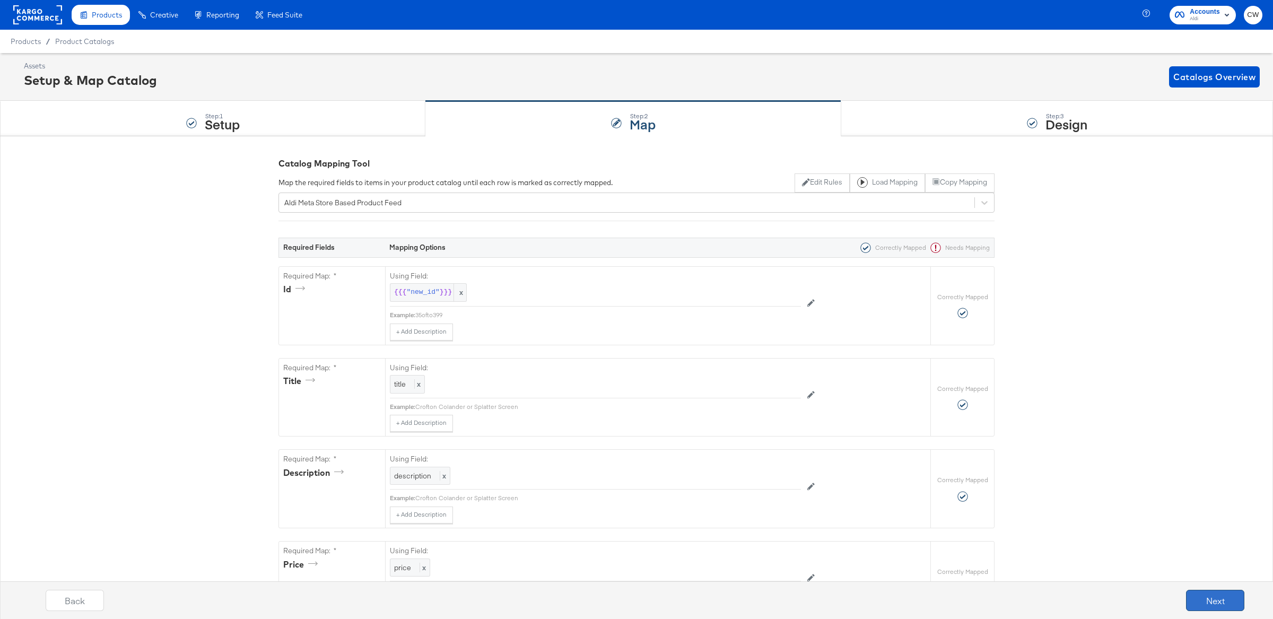
click at [1200, 592] on button "Next" at bounding box center [1215, 600] width 58 height 21
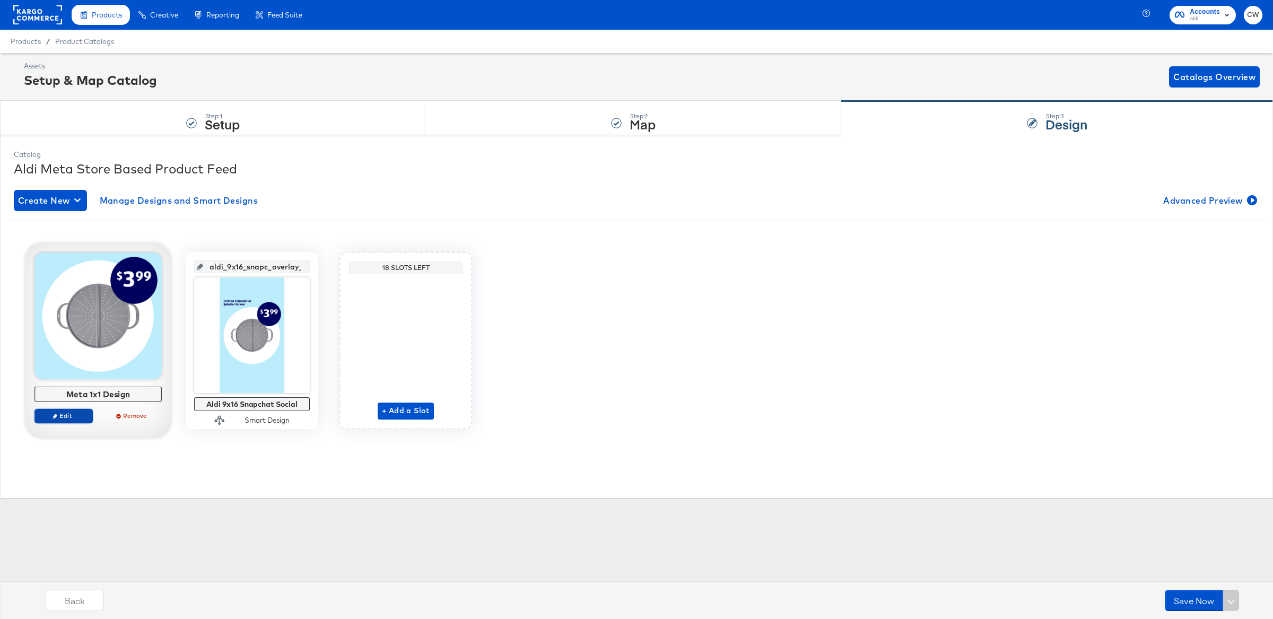
click at [54, 415] on icon "button" at bounding box center [55, 416] width 5 height 5
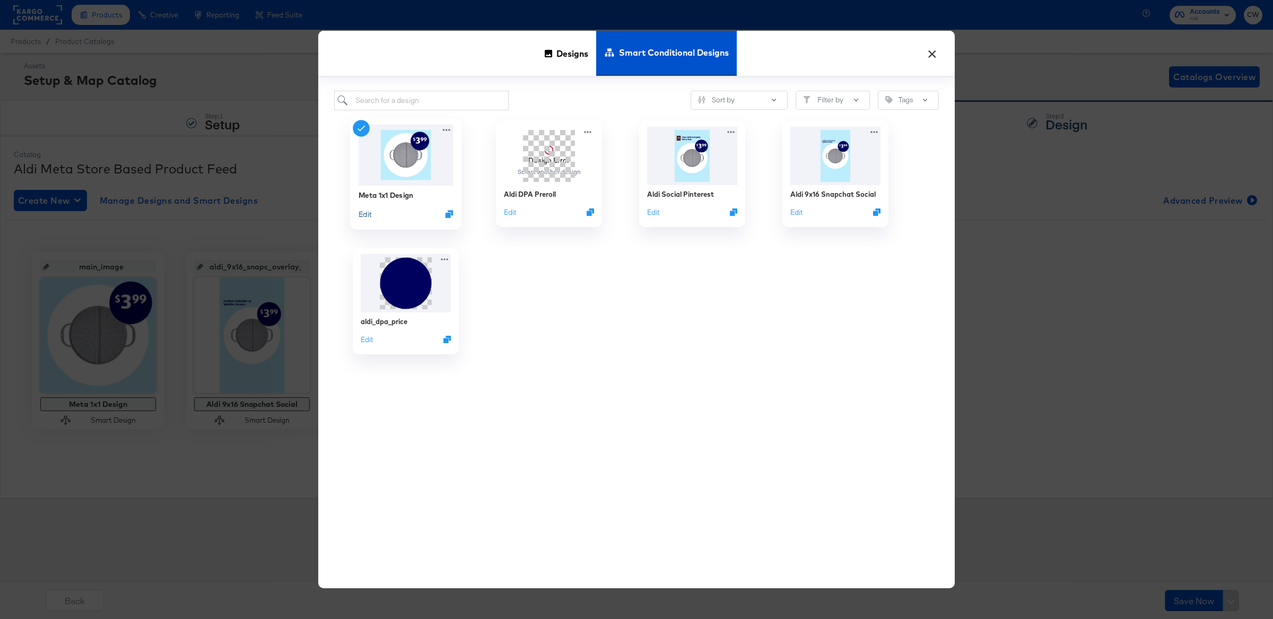
click at [360, 213] on button "Edit" at bounding box center [365, 214] width 13 height 10
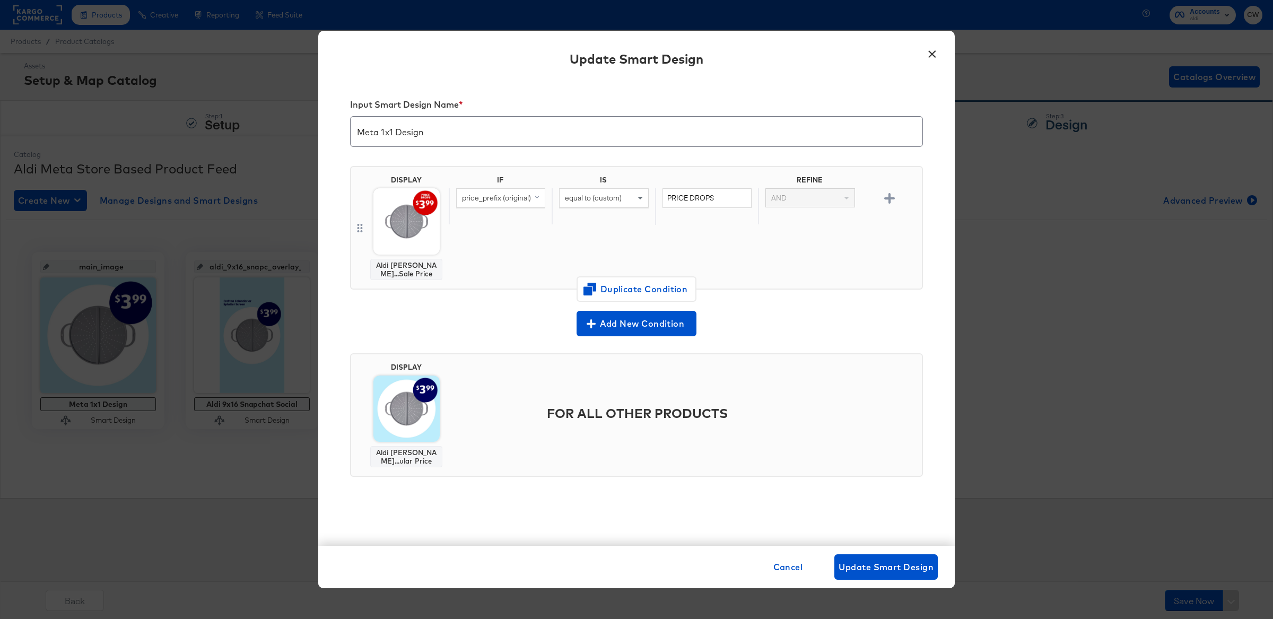
click at [934, 52] on button "×" at bounding box center [931, 50] width 19 height 19
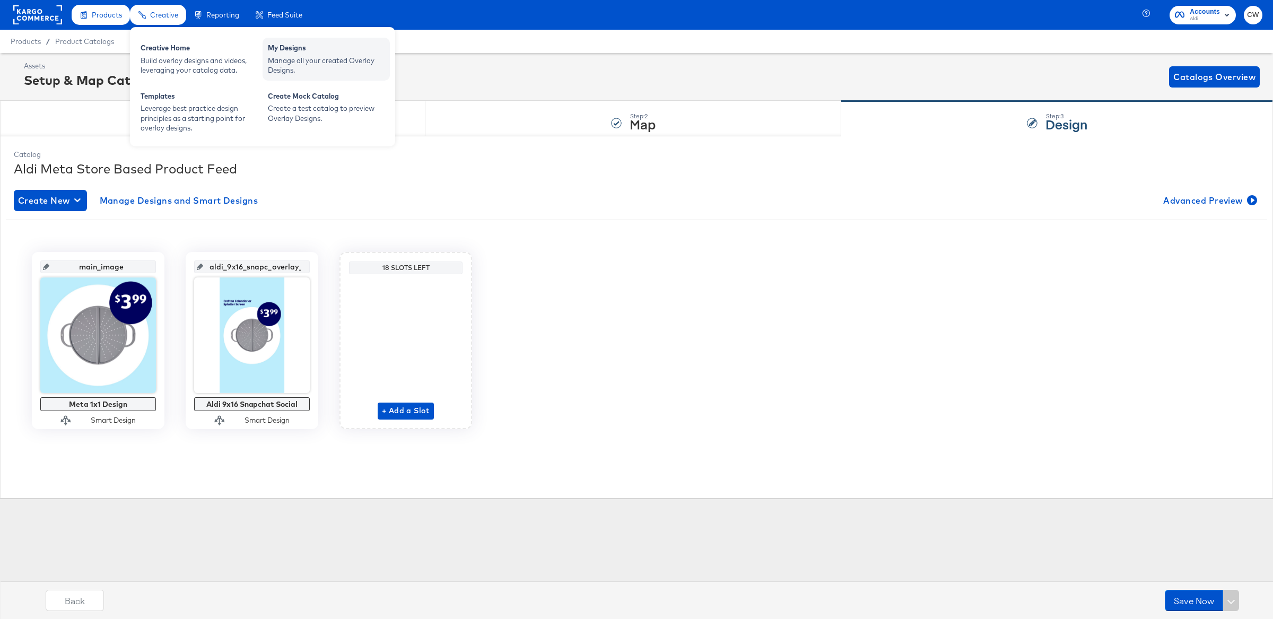
click at [284, 61] on div "Manage all your created Overlay Designs." at bounding box center [326, 66] width 117 height 20
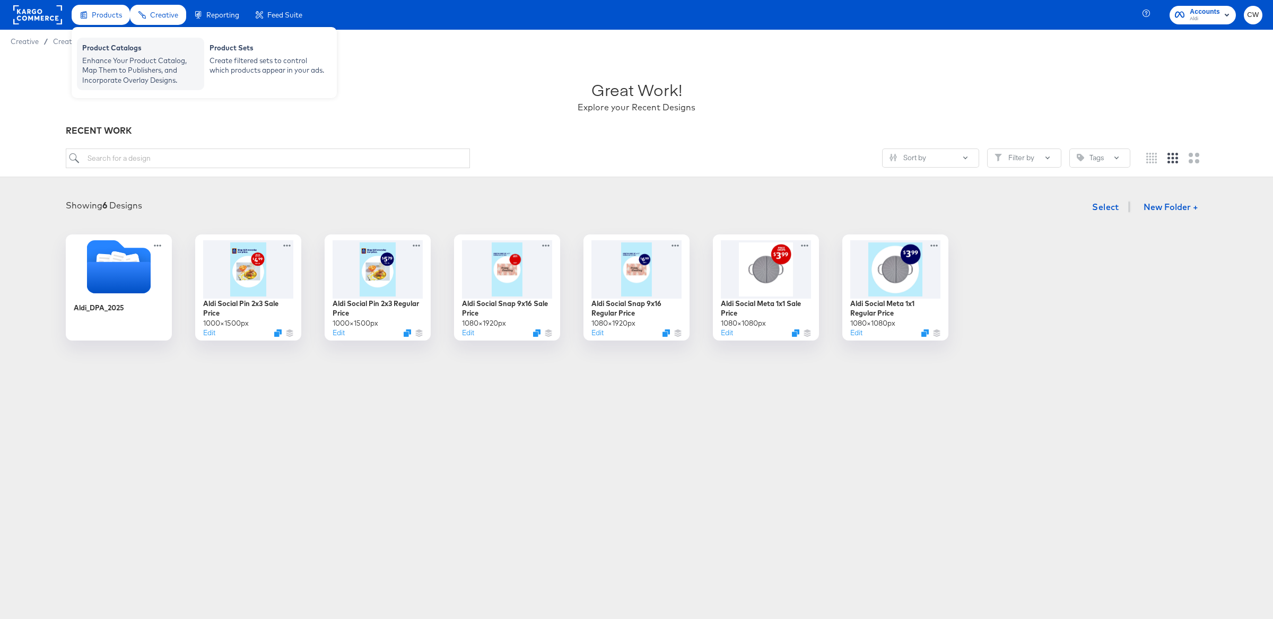
click at [118, 57] on div "Enhance Your Product Catalog, Map Them to Publishers, and Incorporate Overlay D…" at bounding box center [140, 71] width 117 height 30
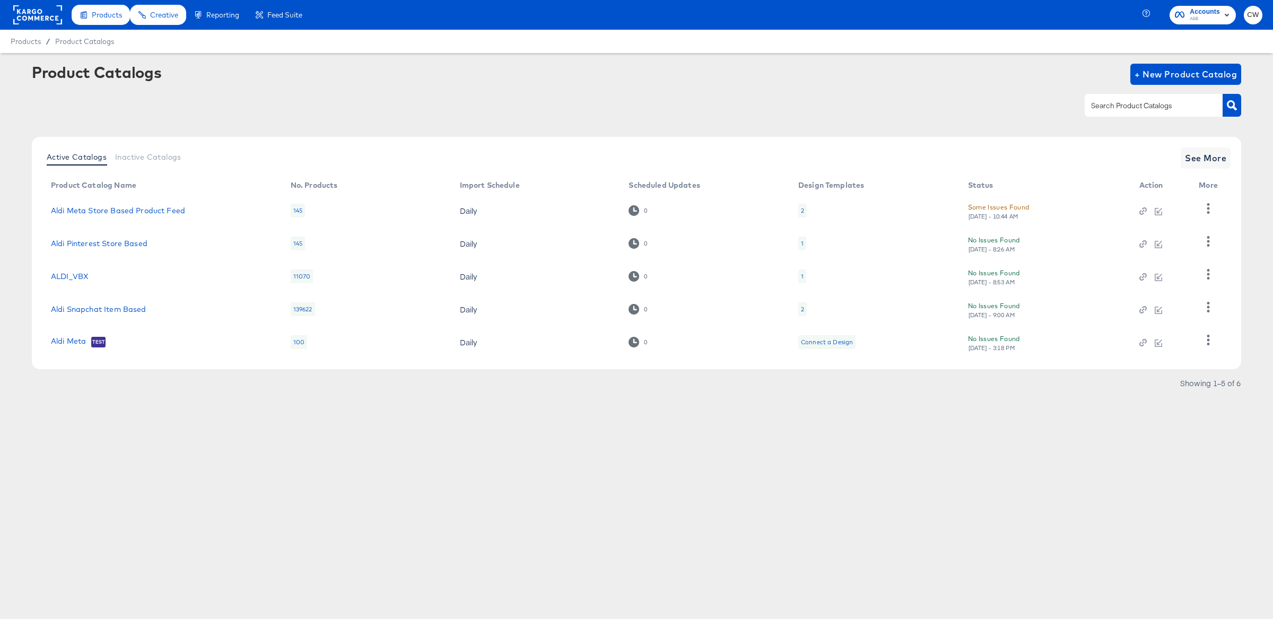
click at [132, 251] on td "Aldi Pinterest Store Based" at bounding box center [162, 243] width 240 height 33
click at [128, 237] on td "Aldi Pinterest Store Based" at bounding box center [162, 243] width 240 height 33
click at [129, 239] on link "Aldi Pinterest Store Based" at bounding box center [99, 243] width 97 height 8
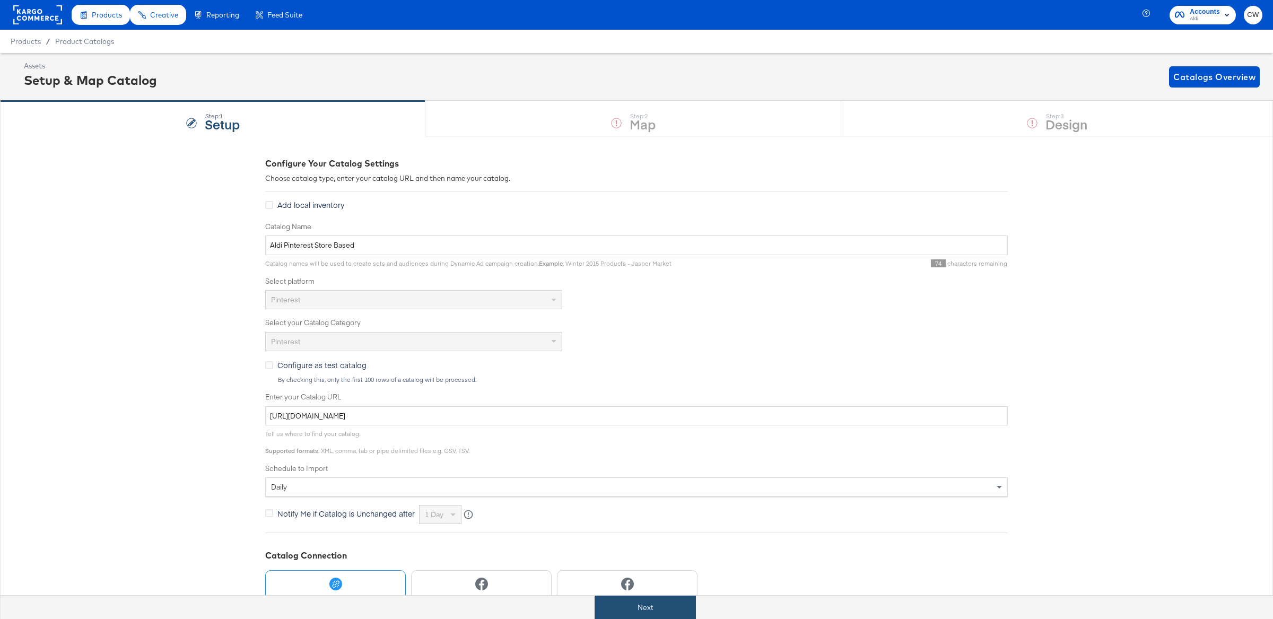
click at [669, 612] on button "Next" at bounding box center [645, 608] width 101 height 24
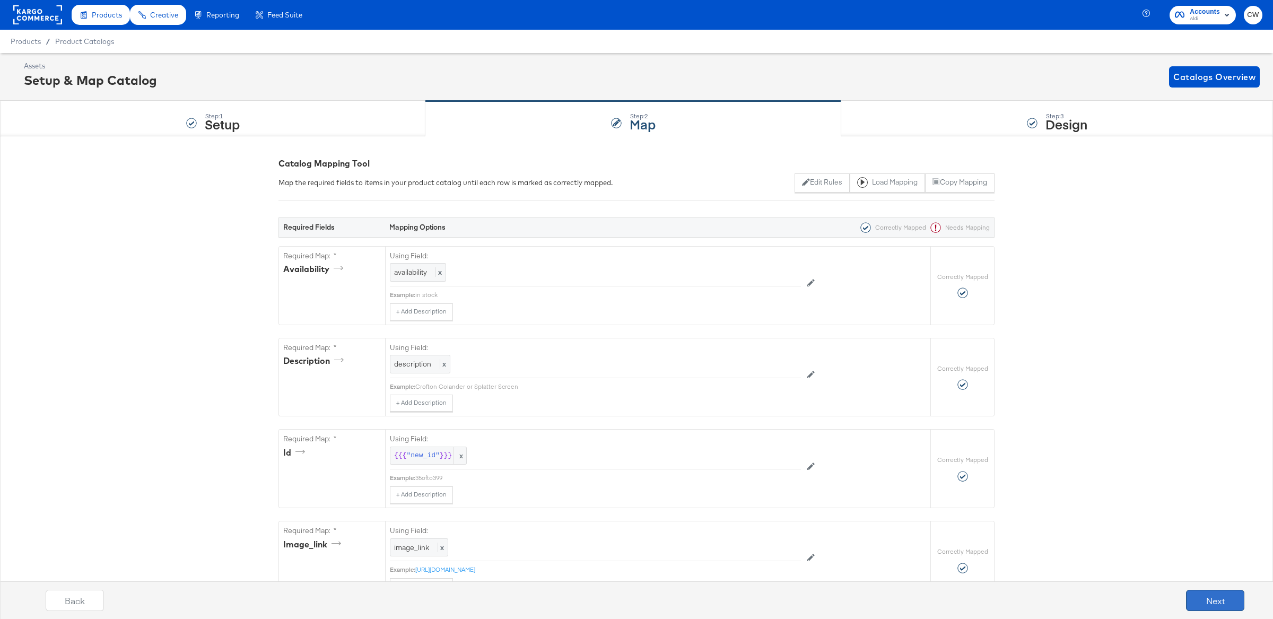
click at [1210, 606] on button "Next" at bounding box center [1215, 600] width 58 height 21
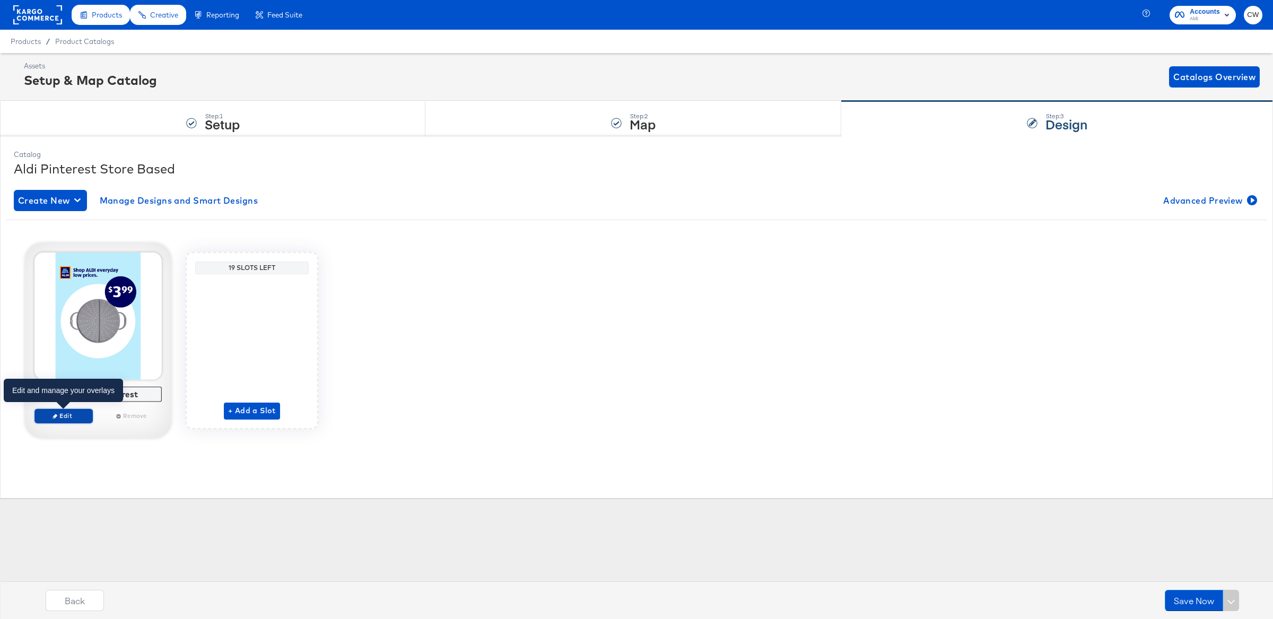
click at [65, 416] on span "Edit" at bounding box center [63, 416] width 49 height 8
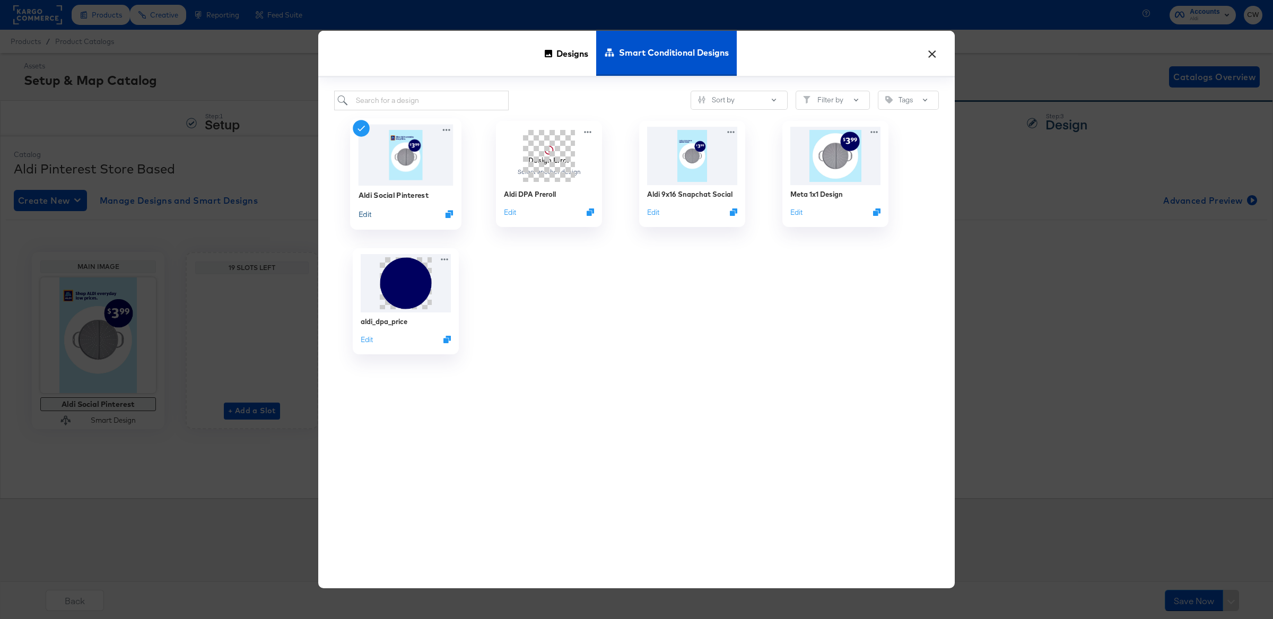
click at [364, 216] on button "Edit" at bounding box center [365, 214] width 13 height 10
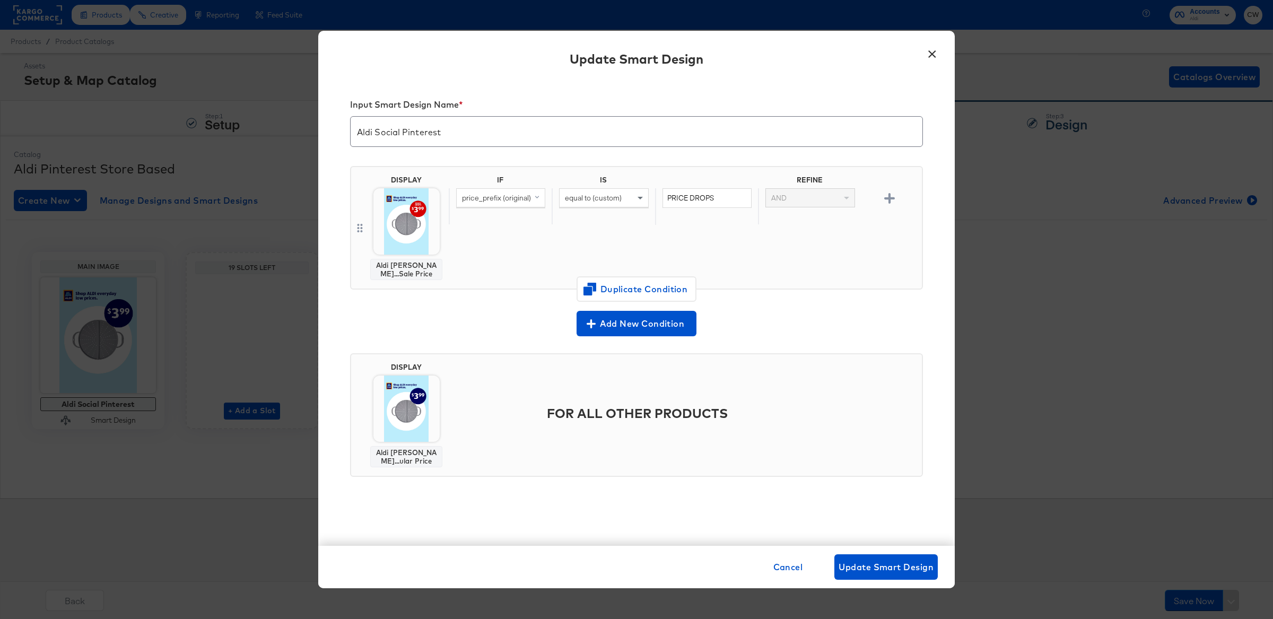
click at [927, 57] on button "×" at bounding box center [931, 50] width 19 height 19
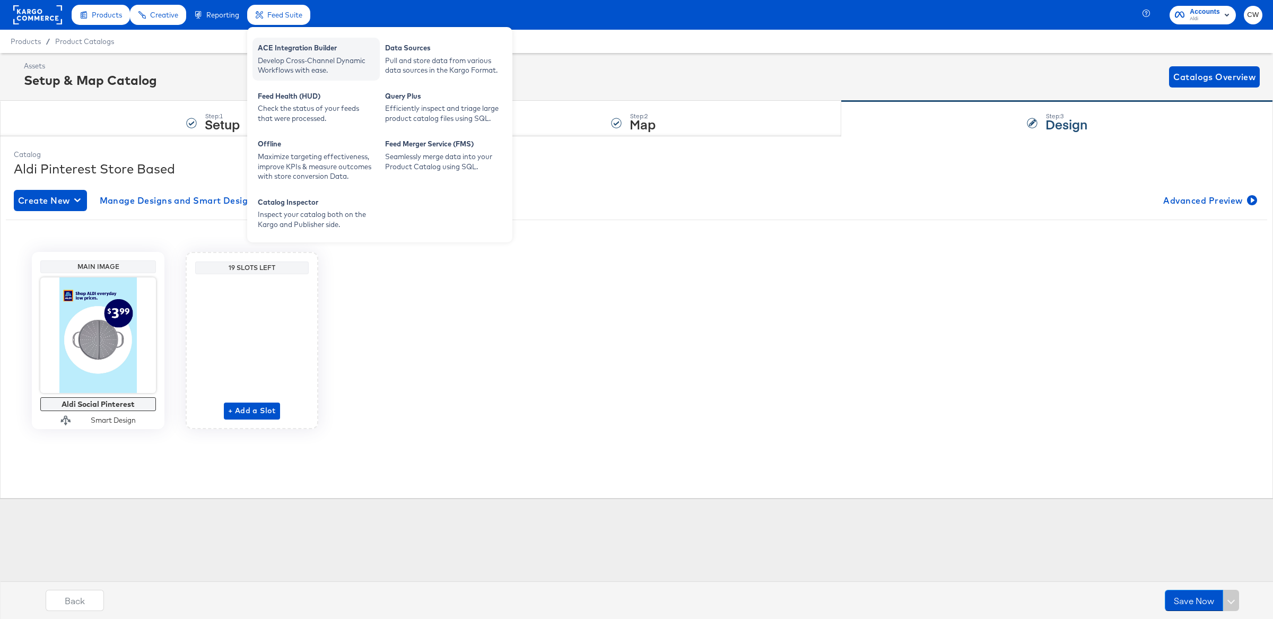
click at [337, 59] on div "Develop Cross-Channel Dynamic Workflows with ease." at bounding box center [316, 66] width 117 height 20
